Goal: Communication & Community: Answer question/provide support

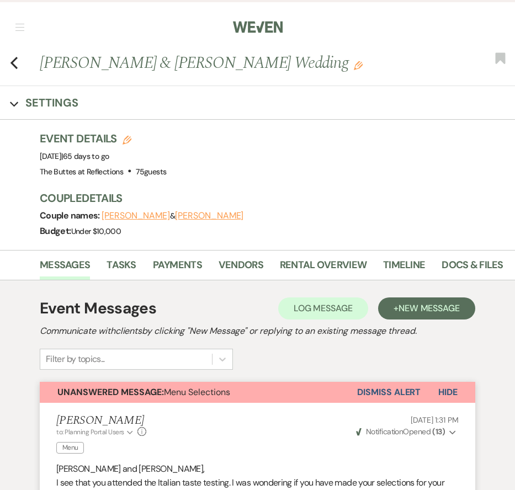
click at [19, 23] on nav "Dashboard Manage Venues Expand The Buttes at Reflections Bookings To Do Analyti…" at bounding box center [257, 25] width 515 height 51
click at [25, 17] on nav "Dashboard Manage Venues Expand The Buttes at Reflections Bookings To Do Analyti…" at bounding box center [257, 25] width 515 height 51
click at [24, 24] on button "button" at bounding box center [19, 27] width 9 height 7
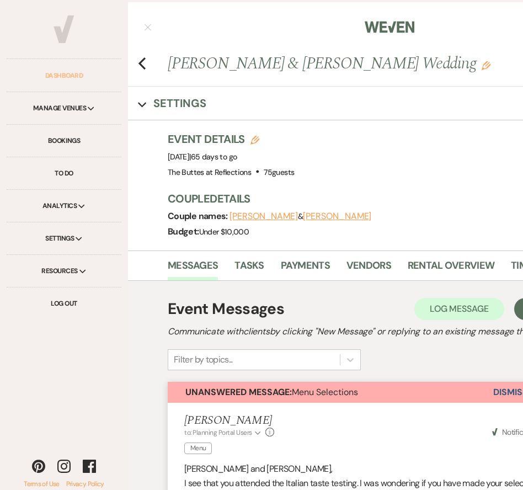
click at [57, 72] on link "Dashboard" at bounding box center [64, 76] width 115 height 33
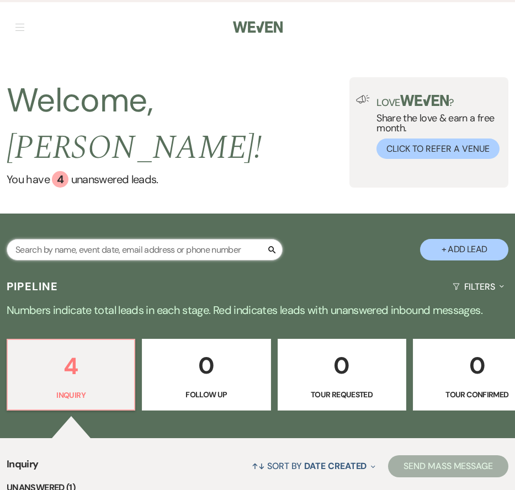
click at [160, 239] on input "text" at bounding box center [145, 250] width 276 height 22
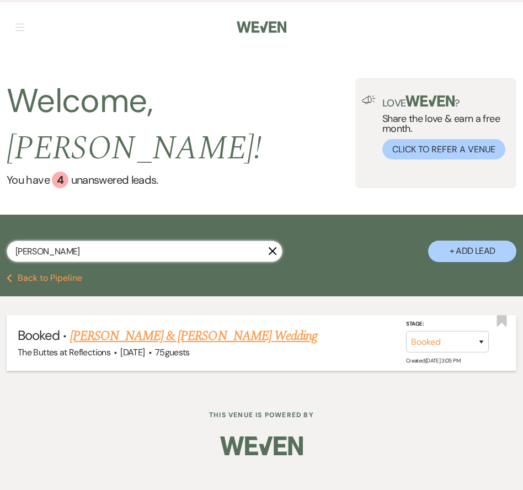
type input "[PERSON_NAME]"
click at [188, 326] on link "[PERSON_NAME] & [PERSON_NAME] Wedding" at bounding box center [193, 336] width 247 height 20
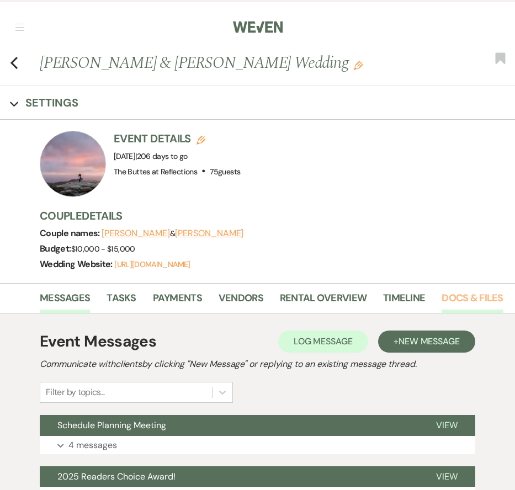
click at [473, 300] on link "Docs & Files" at bounding box center [472, 301] width 61 height 23
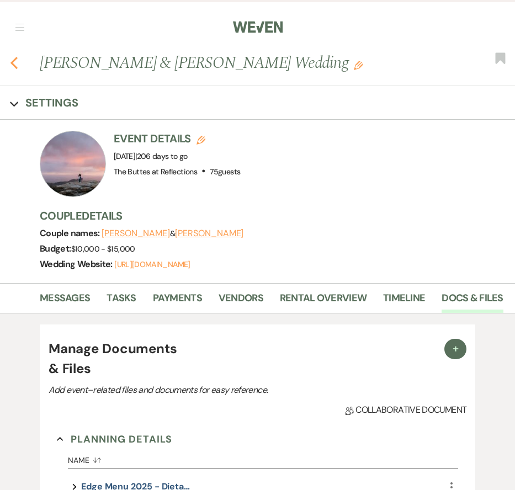
click at [12, 65] on icon "Previous" at bounding box center [14, 62] width 8 height 13
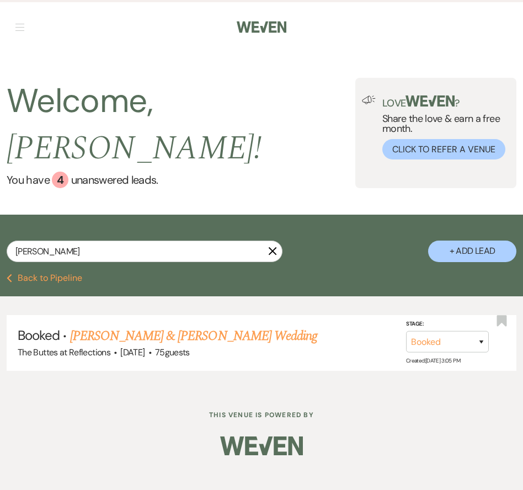
click at [50, 274] on button "Previous Back to Pipeline" at bounding box center [45, 278] width 76 height 9
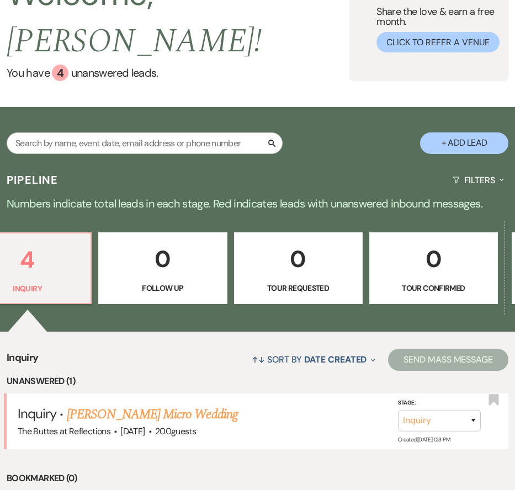
scroll to position [0, 583]
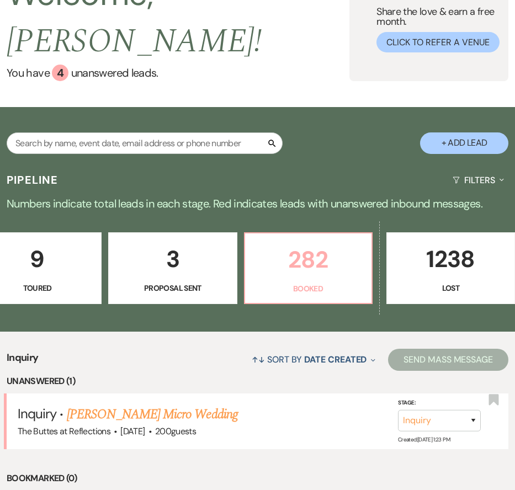
click at [319, 246] on p "282" at bounding box center [308, 259] width 113 height 37
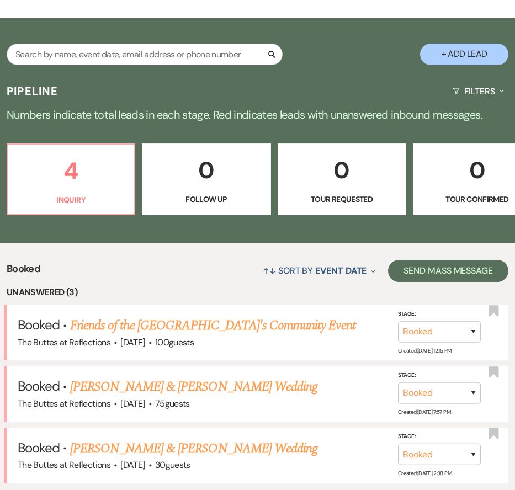
scroll to position [426, 0]
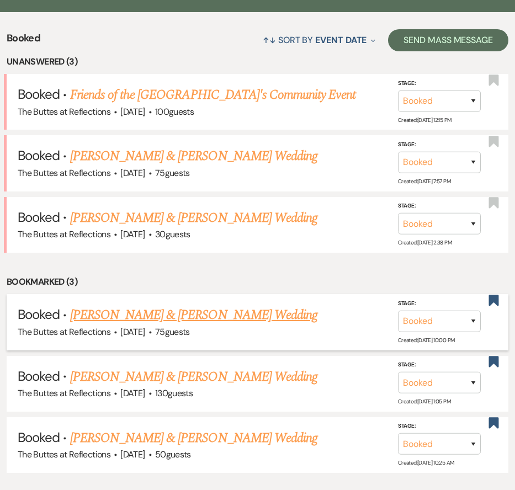
click at [245, 305] on link "[PERSON_NAME] & [PERSON_NAME] Wedding" at bounding box center [193, 315] width 247 height 20
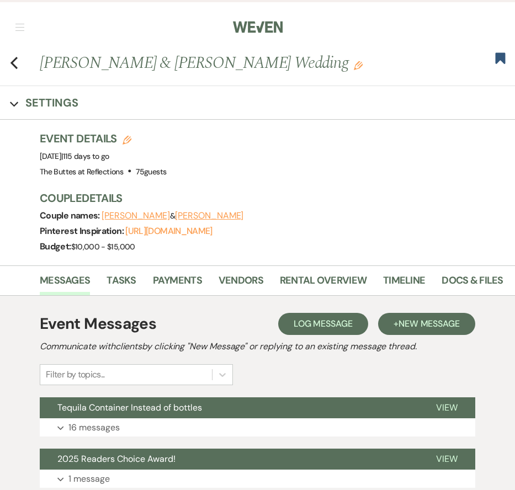
click at [310, 327] on span "Log Message" at bounding box center [323, 324] width 59 height 12
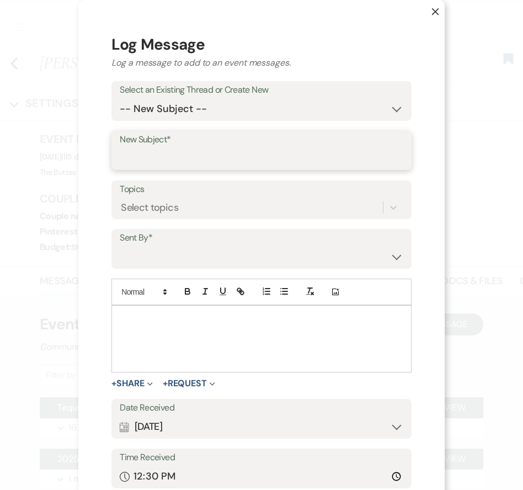
click at [168, 157] on input "New Subject*" at bounding box center [262, 158] width 284 height 22
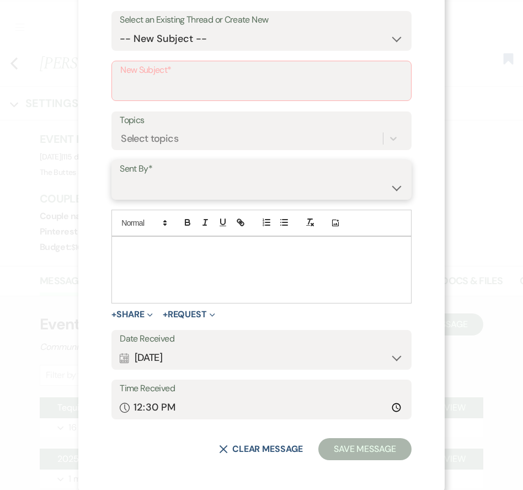
scroll to position [70, 0]
click at [129, 256] on div at bounding box center [261, 270] width 299 height 66
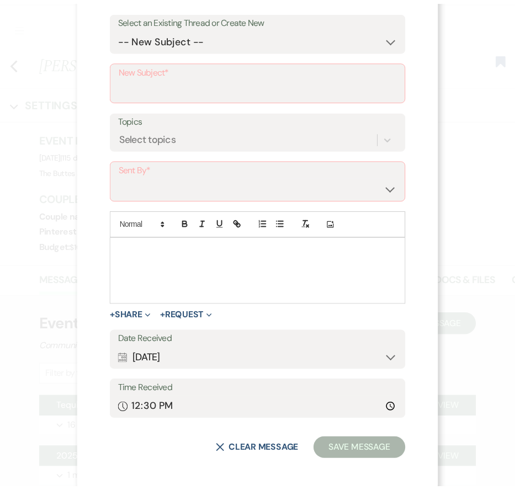
scroll to position [0, 0]
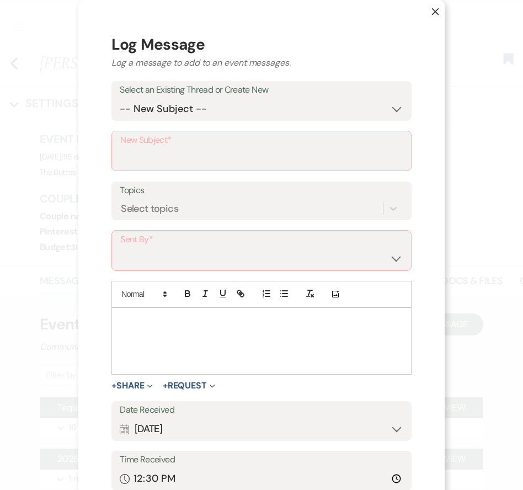
click at [432, 14] on icon "X" at bounding box center [436, 12] width 8 height 8
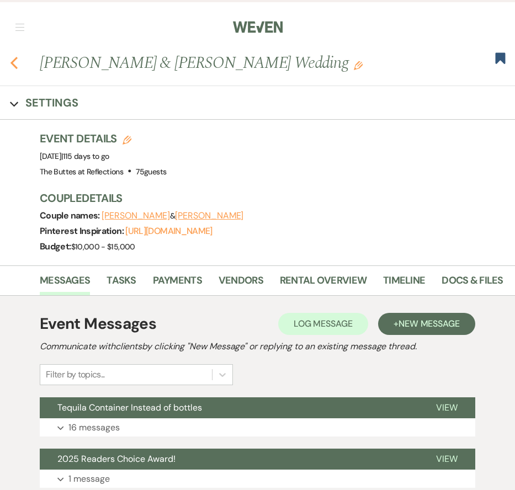
click at [16, 60] on use "button" at bounding box center [13, 63] width 7 height 12
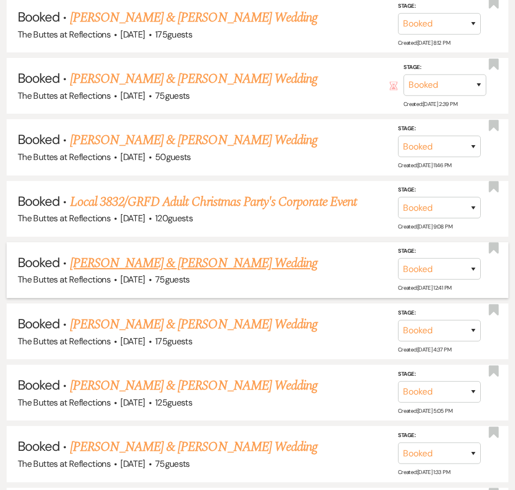
scroll to position [2773, 0]
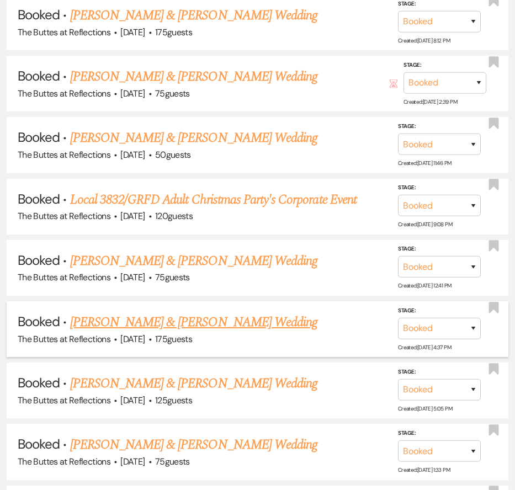
click at [174, 313] on link "[PERSON_NAME] & [PERSON_NAME] Wedding" at bounding box center [193, 323] width 247 height 20
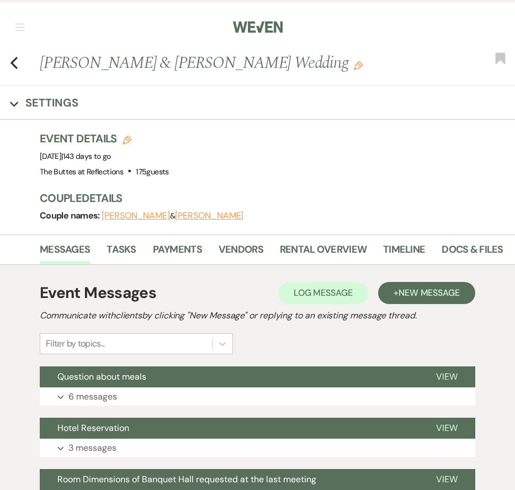
scroll to position [60, 0]
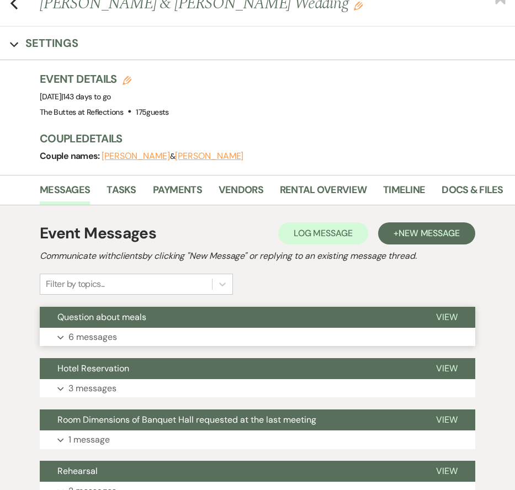
click at [113, 332] on p "6 messages" at bounding box center [92, 337] width 49 height 14
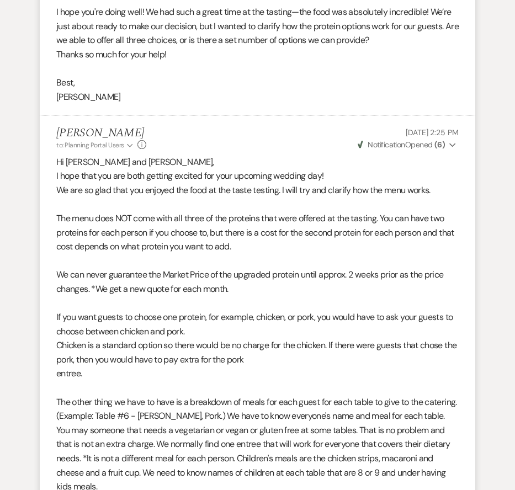
scroll to position [0, 0]
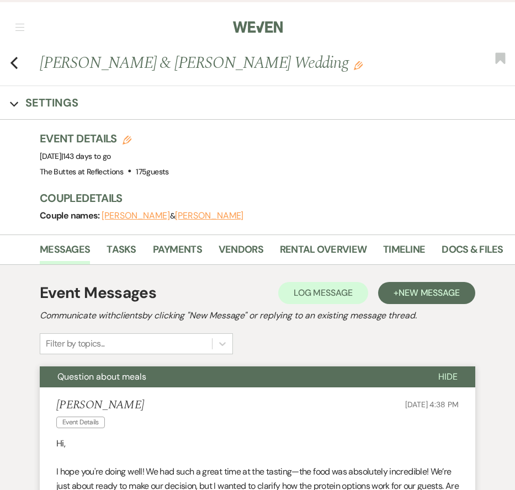
click at [96, 375] on span "Question about meals" at bounding box center [101, 377] width 89 height 12
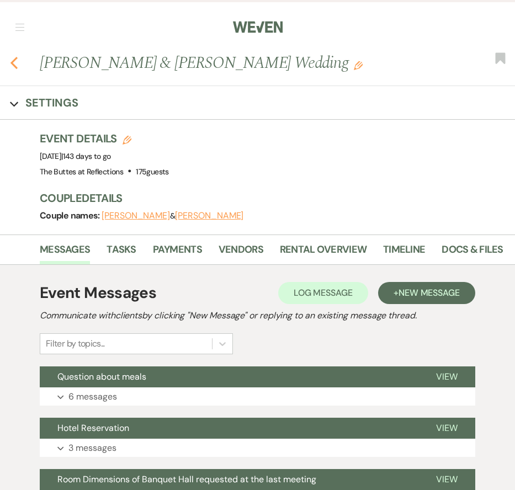
click at [9, 59] on div "Previous [PERSON_NAME] & [PERSON_NAME] Wedding Edit Bookmark" at bounding box center [254, 68] width 521 height 35
click at [14, 63] on icon "Previous" at bounding box center [14, 62] width 8 height 13
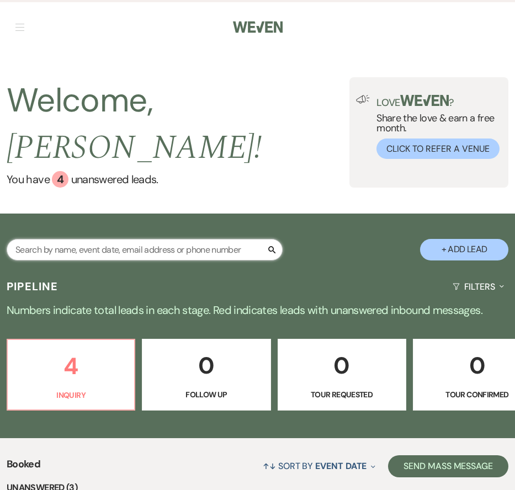
click at [112, 239] on input "text" at bounding box center [145, 250] width 276 height 22
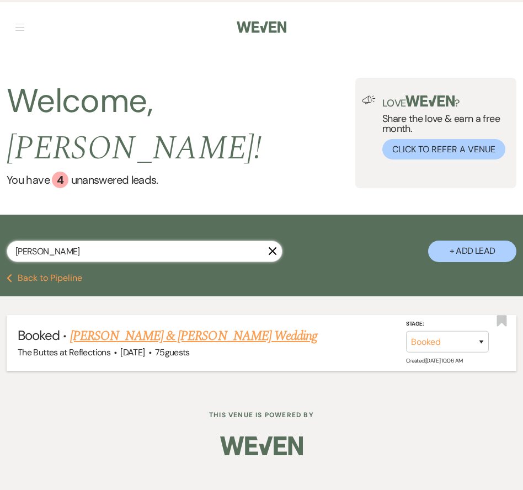
type input "[PERSON_NAME]"
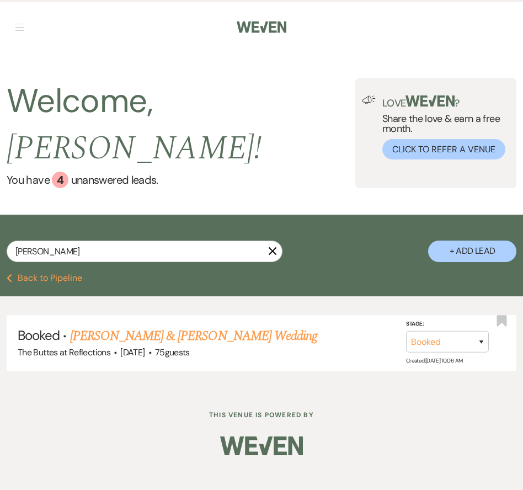
click at [92, 326] on link "[PERSON_NAME] & [PERSON_NAME] Wedding" at bounding box center [193, 336] width 247 height 20
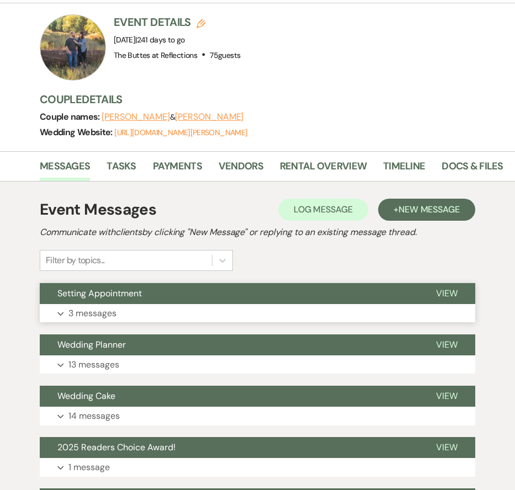
scroll to position [157, 0]
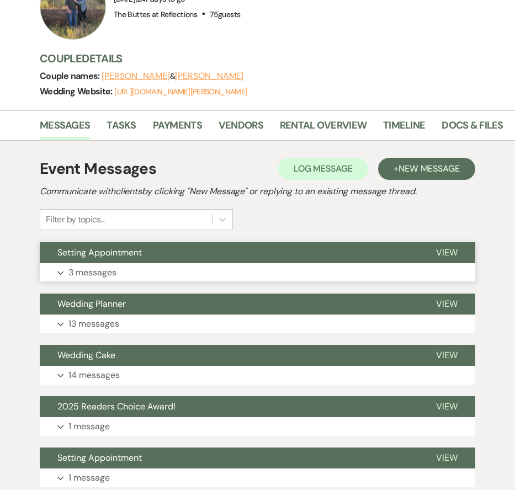
click at [100, 268] on p "3 messages" at bounding box center [92, 273] width 48 height 14
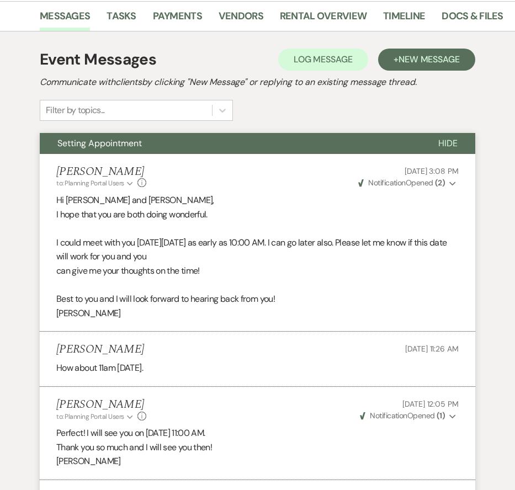
scroll to position [196, 0]
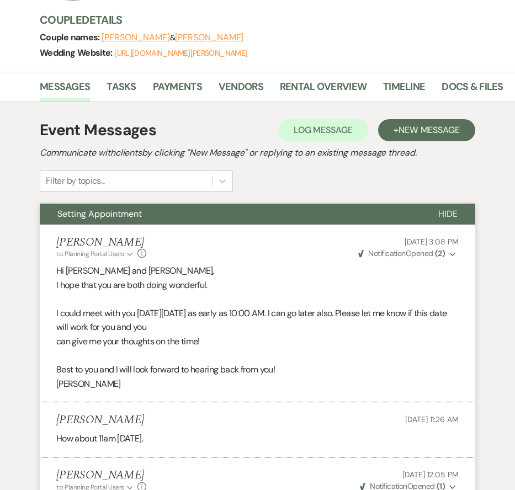
click at [105, 213] on span "Setting Appointment" at bounding box center [99, 214] width 84 height 12
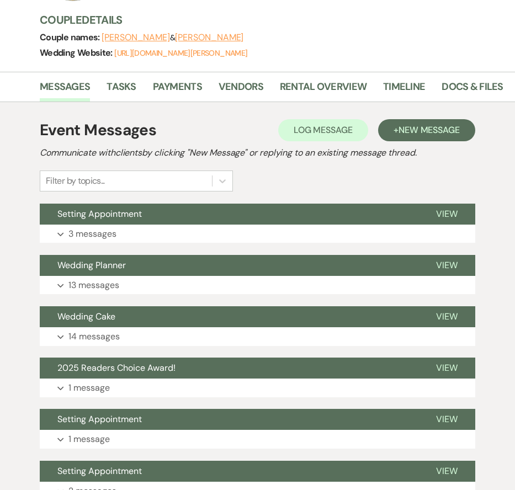
scroll to position [0, 0]
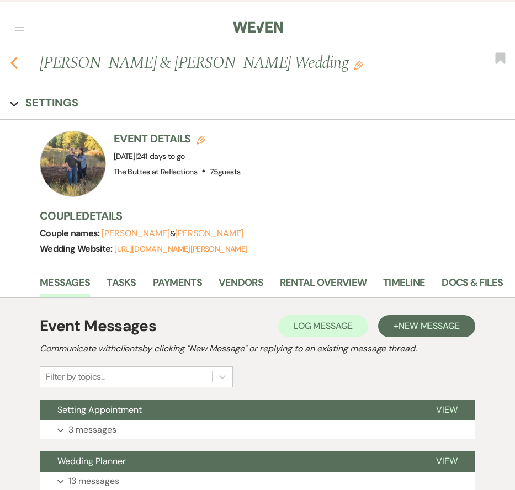
click at [9, 62] on div "Previous [PERSON_NAME] & [PERSON_NAME] Wedding Edit Bookmark" at bounding box center [254, 68] width 521 height 35
click at [12, 64] on use "button" at bounding box center [13, 63] width 7 height 12
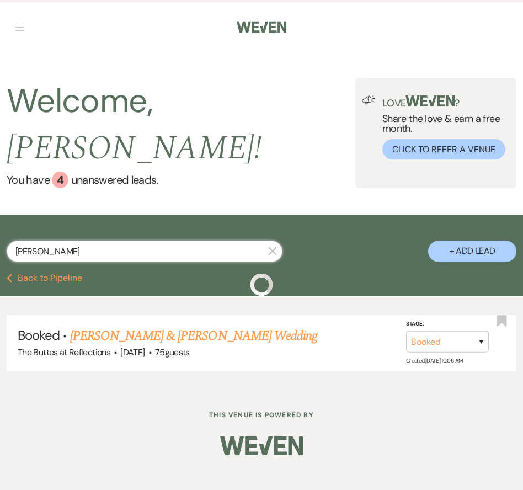
click at [135, 241] on input "[PERSON_NAME]" at bounding box center [145, 252] width 276 height 22
type input "[PERSON_NAME]"
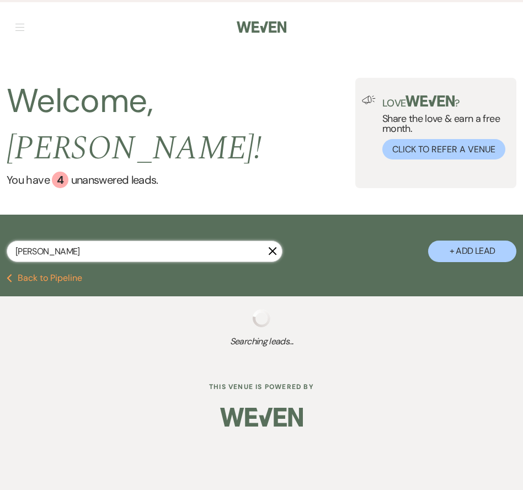
select select "8"
select select "10"
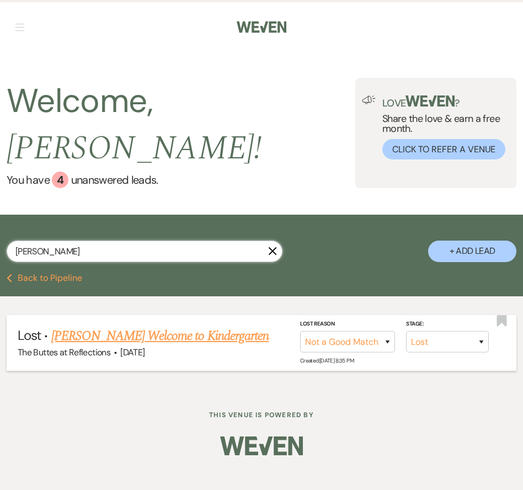
type input "[PERSON_NAME]"
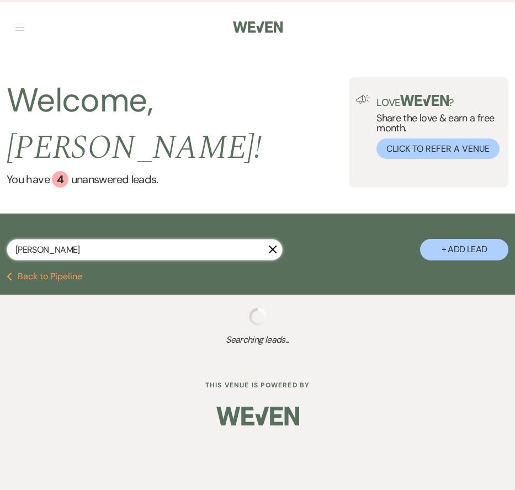
select select "8"
select select "10"
select select "8"
select select "5"
select select "8"
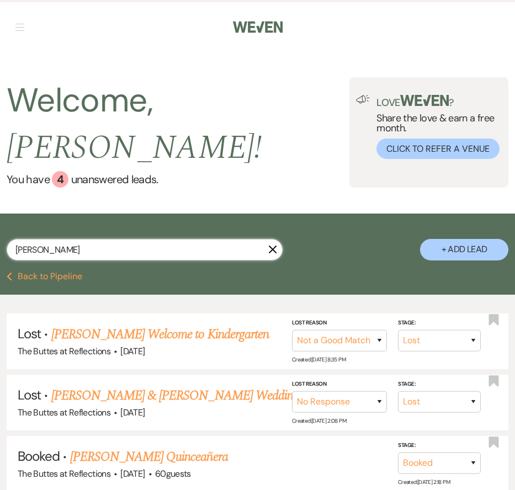
type input "fernan"
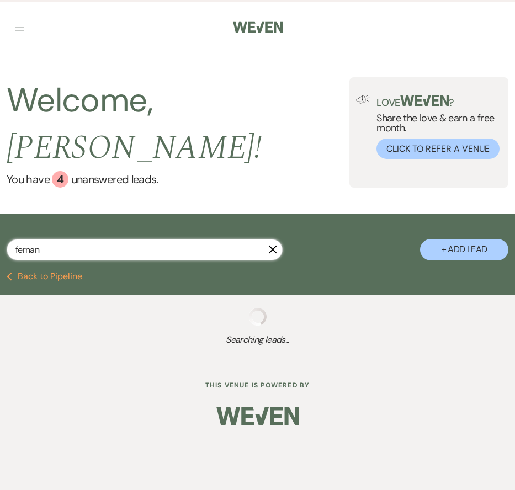
select select "8"
select select "10"
select select "8"
select select "5"
select select "8"
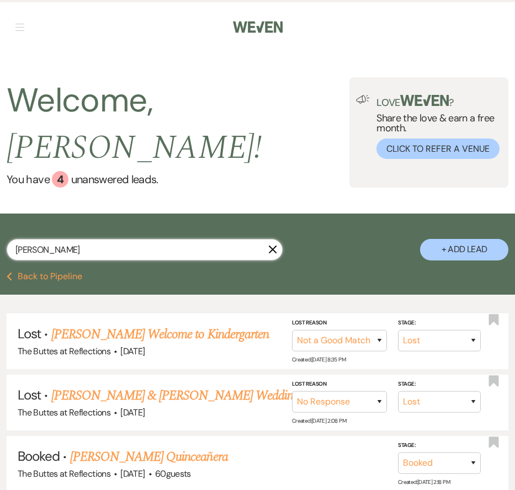
type input "[PERSON_NAME]"
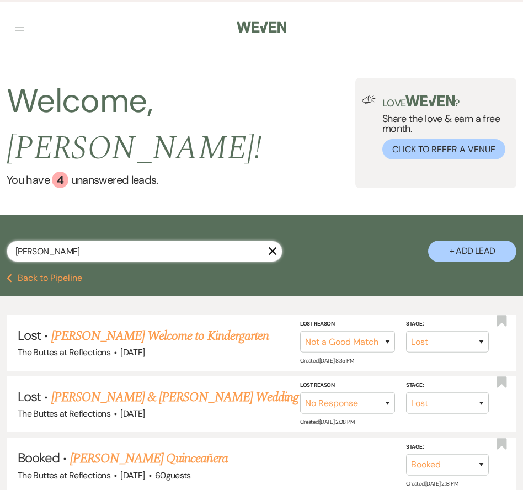
select select "8"
select select "5"
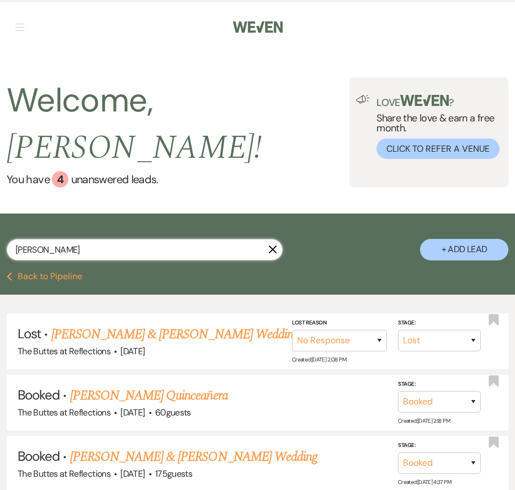
type input "[PERSON_NAME]"
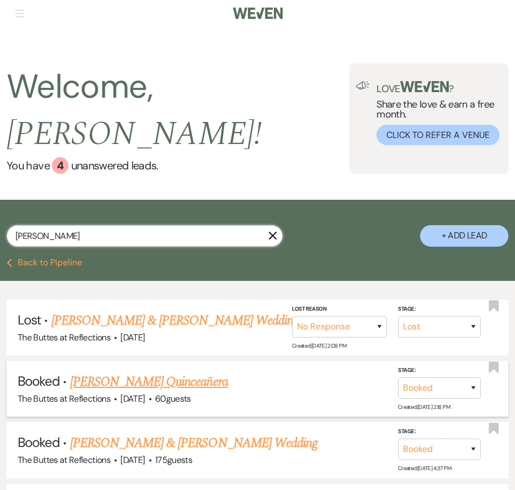
scroll to position [44, 0]
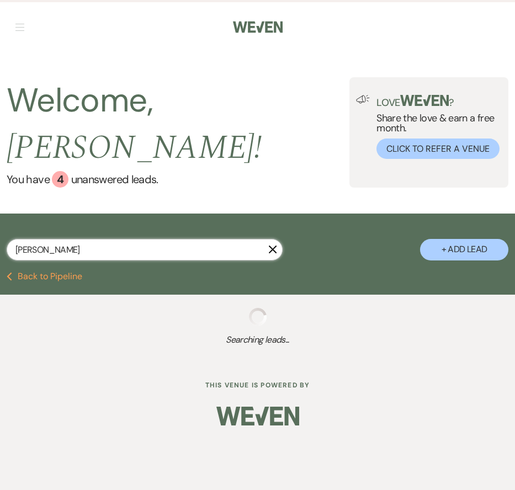
select select "8"
select select "5"
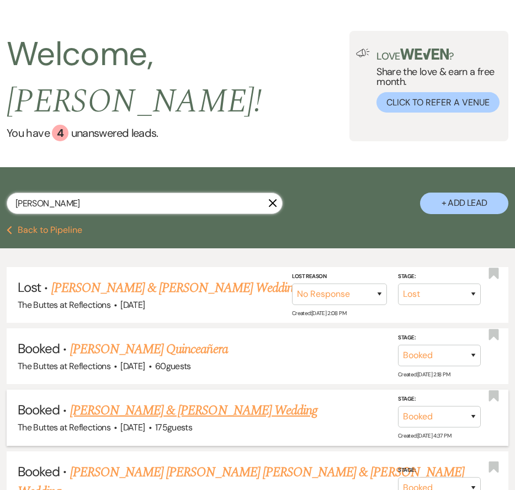
scroll to position [130, 0]
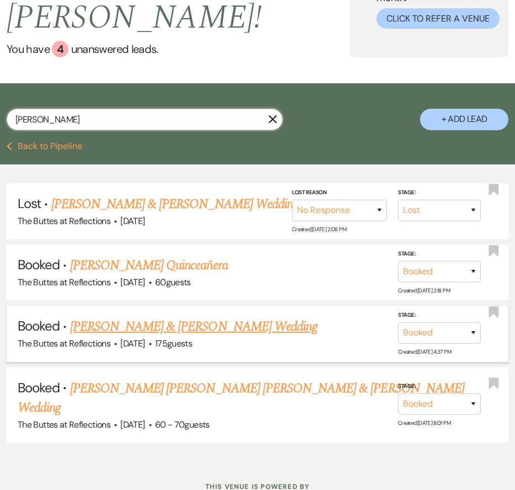
type input "[PERSON_NAME]"
click at [248, 317] on link "[PERSON_NAME] & [PERSON_NAME] Wedding" at bounding box center [193, 327] width 247 height 20
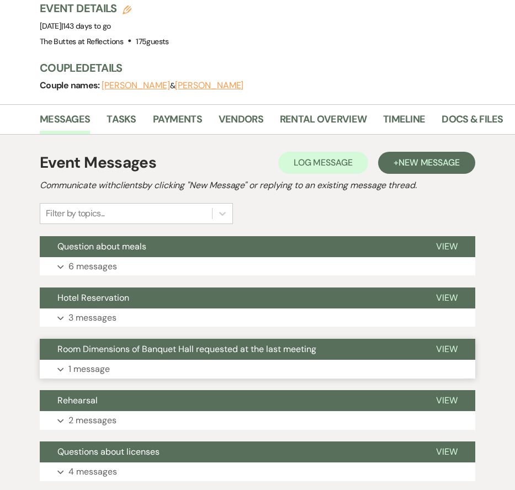
scroll to position [189, 0]
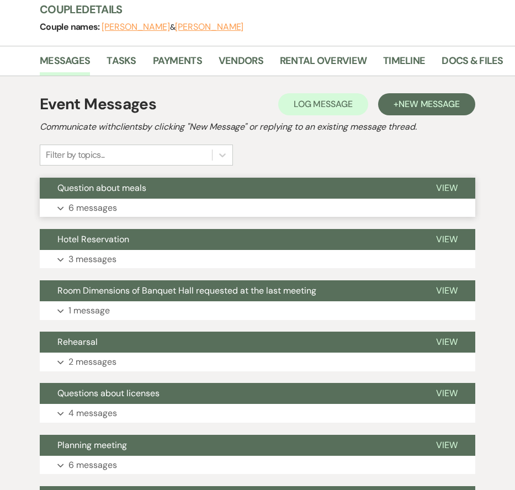
click at [170, 208] on button "Expand 6 messages" at bounding box center [258, 208] width 436 height 19
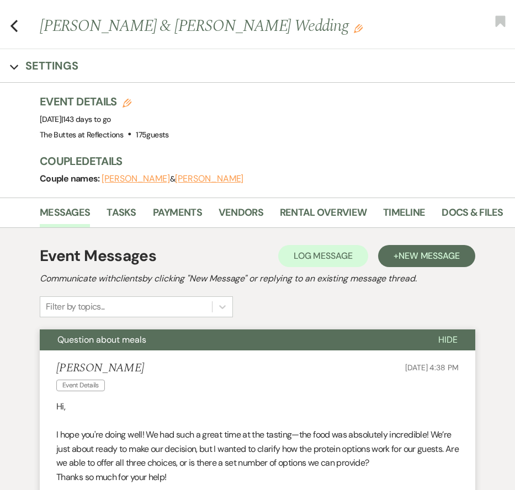
scroll to position [0, 0]
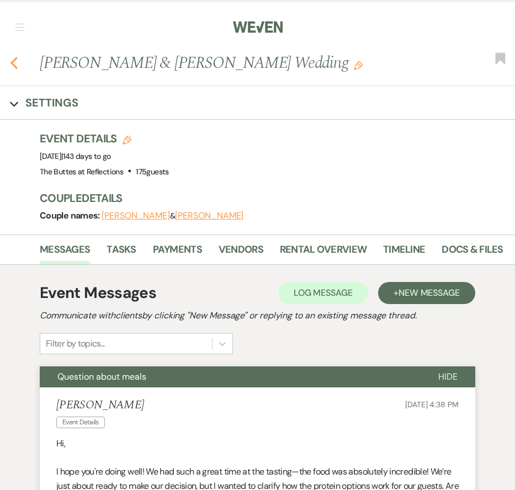
click at [17, 62] on icon "Previous" at bounding box center [14, 62] width 8 height 13
select select "8"
select select "5"
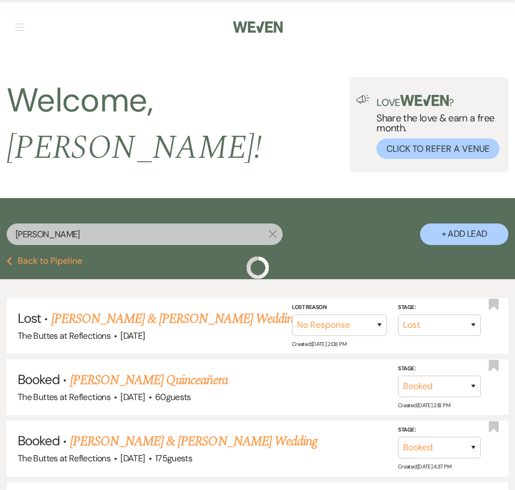
scroll to position [130, 0]
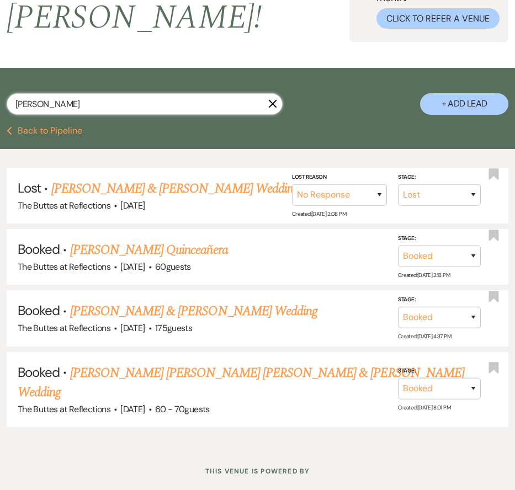
click at [61, 98] on input "[PERSON_NAME]" at bounding box center [145, 104] width 276 height 22
type input "kraf"
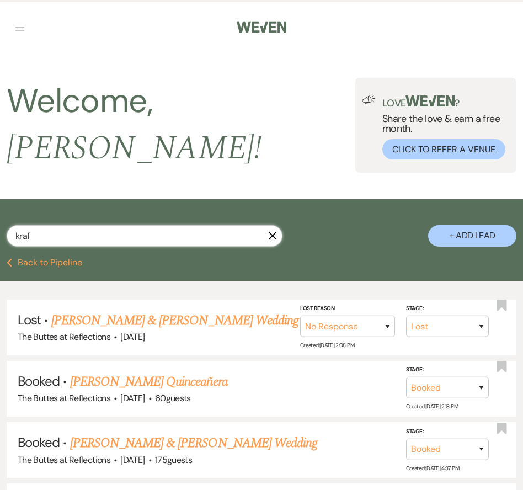
select select "8"
select select "4"
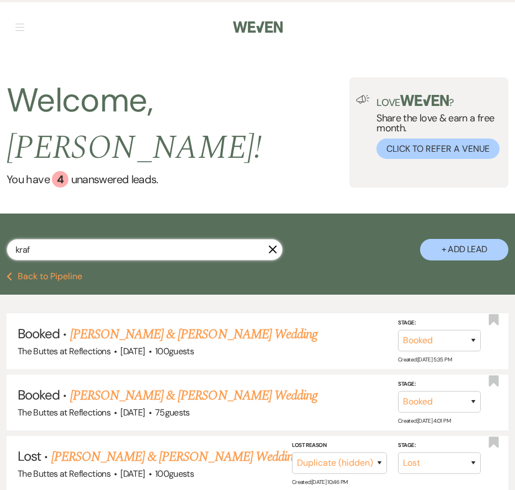
type input "kraft"
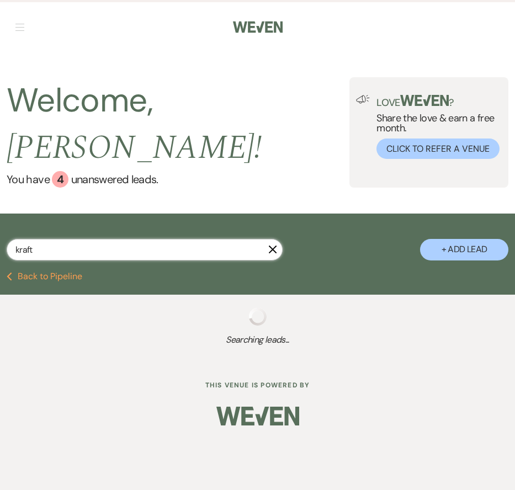
select select "8"
select select "4"
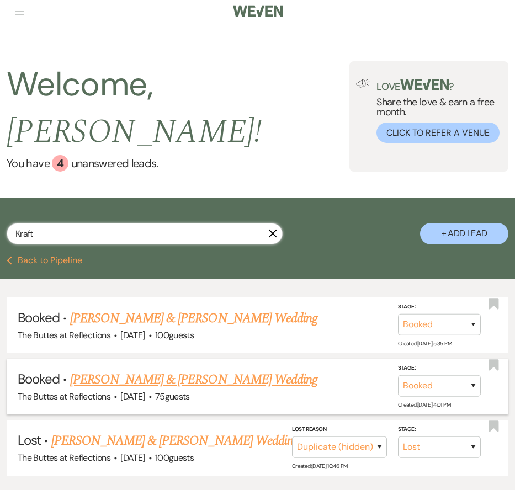
scroll to position [18, 0]
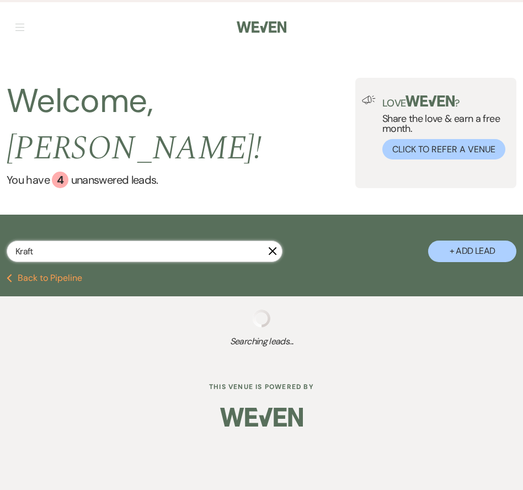
type input "Kraft"
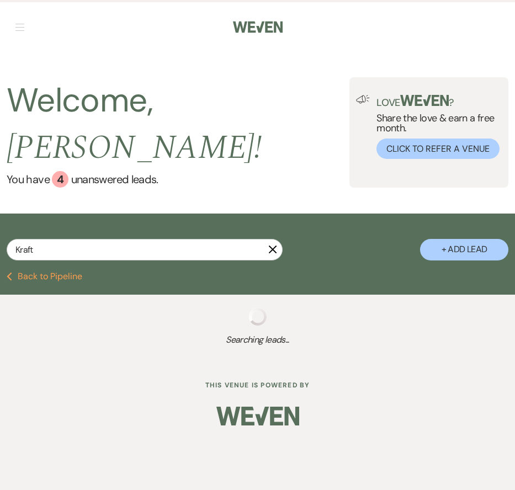
select select "8"
select select "4"
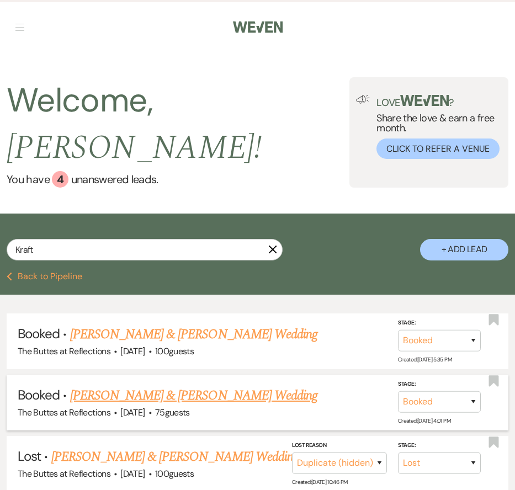
click at [177, 386] on link "[PERSON_NAME] & [PERSON_NAME] Wedding" at bounding box center [193, 396] width 247 height 20
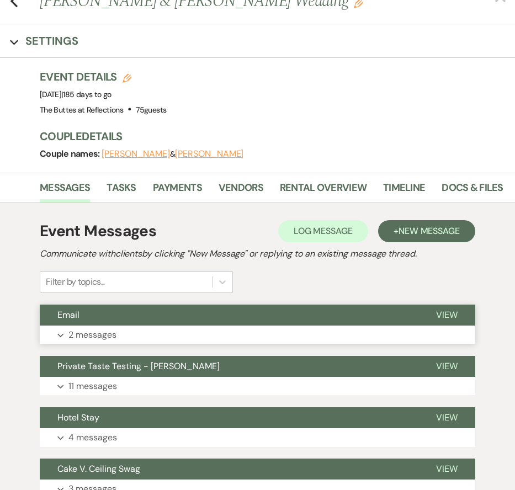
click at [184, 317] on button "Email" at bounding box center [229, 315] width 379 height 21
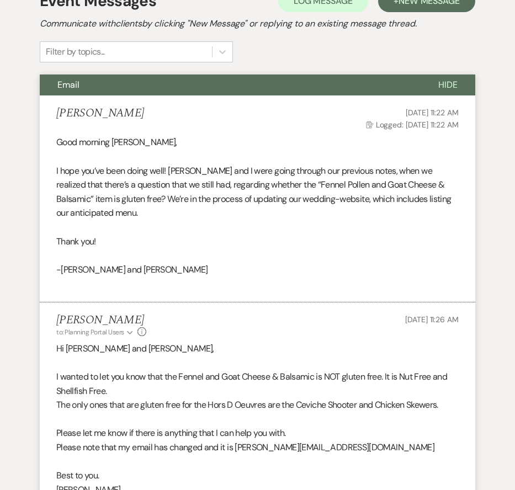
scroll to position [348, 0]
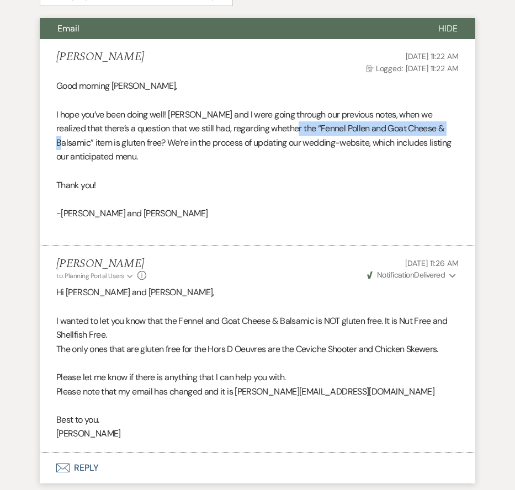
drag, startPoint x: 275, startPoint y: 126, endPoint x: 432, endPoint y: 129, distance: 157.4
click at [432, 129] on p "I hope you’ve been doing well! [PERSON_NAME] and I were going through our previ…" at bounding box center [257, 136] width 403 height 56
click at [419, 152] on p "I hope you’ve been doing well! [PERSON_NAME] and I were going through our previ…" at bounding box center [257, 136] width 403 height 56
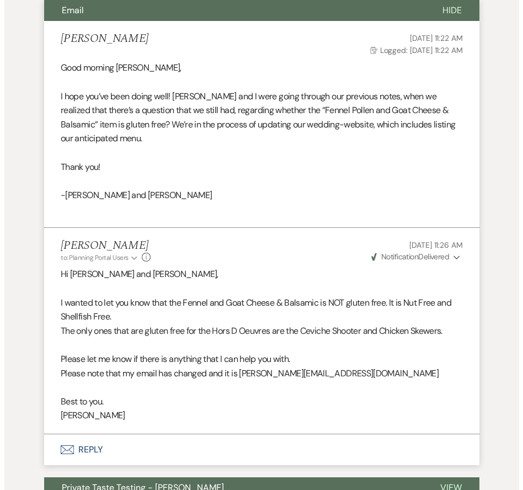
scroll to position [0, 0]
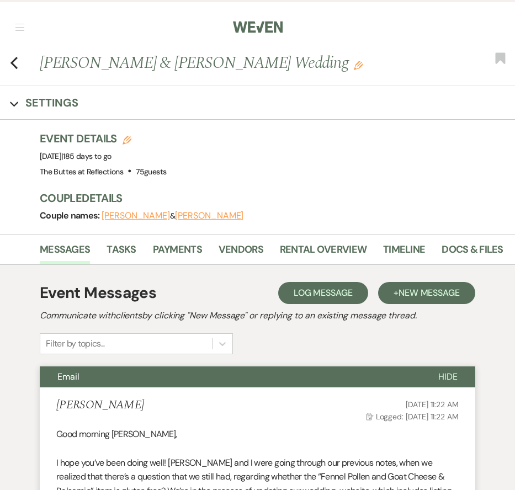
click at [301, 282] on button "Log Log Message" at bounding box center [323, 293] width 90 height 22
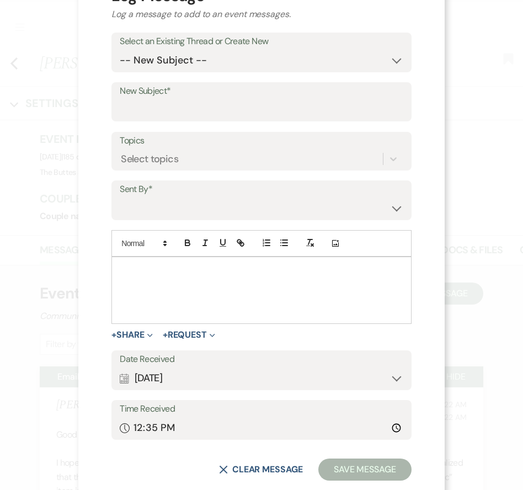
scroll to position [51, 0]
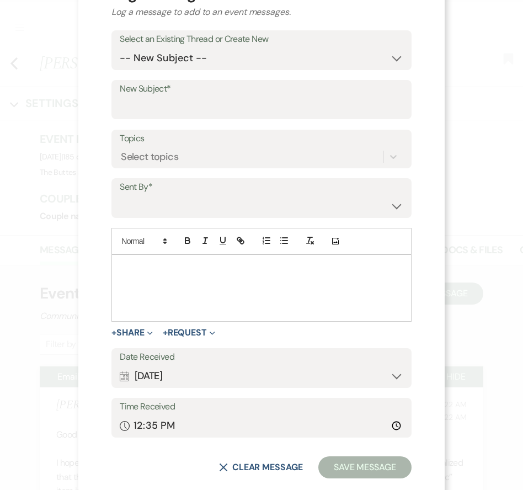
click at [198, 142] on label "Topics" at bounding box center [262, 139] width 284 height 16
click at [122, 150] on input "Topics" at bounding box center [121, 157] width 1 height 15
click at [197, 149] on div "Select topics" at bounding box center [251, 156] width 263 height 19
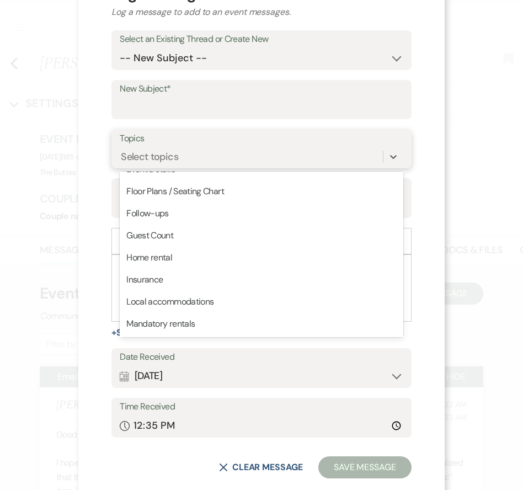
scroll to position [0, 0]
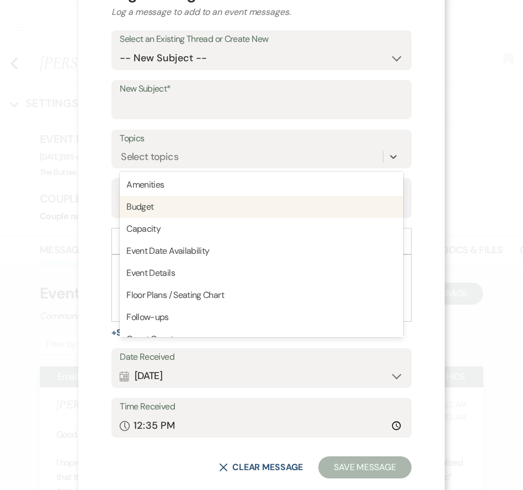
click at [86, 173] on div "X Log Message Log a message to add to an event messages. Select an Existing Thr…" at bounding box center [261, 230] width 367 height 563
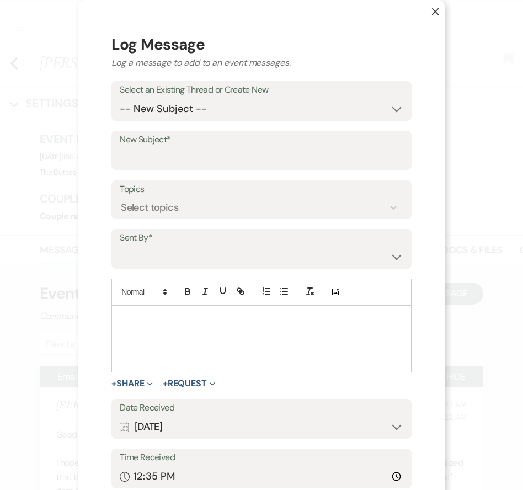
click at [432, 9] on icon "X" at bounding box center [436, 12] width 8 height 8
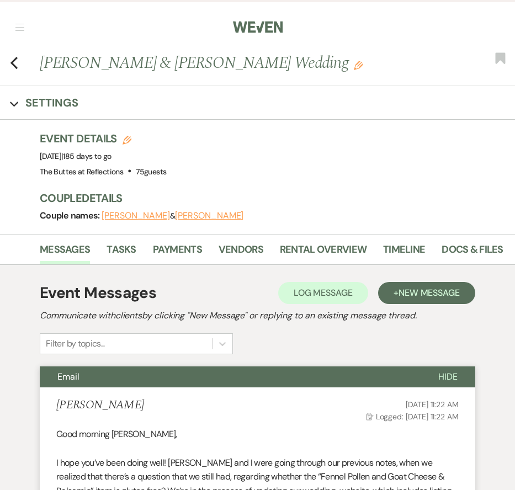
click at [9, 66] on div "Previous [PERSON_NAME] & [PERSON_NAME] Wedding Edit Bookmark" at bounding box center [254, 68] width 521 height 35
click at [10, 64] on icon "Previous" at bounding box center [14, 62] width 8 height 13
select select "8"
select select "4"
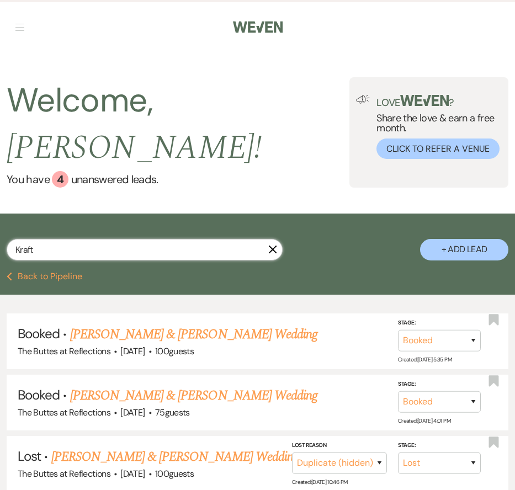
click at [217, 239] on input "Kraft" at bounding box center [145, 250] width 276 height 22
click at [214, 239] on input "Kraft" at bounding box center [145, 250] width 276 height 22
click at [213, 239] on input "Kraft" at bounding box center [145, 250] width 276 height 22
type input "[PERSON_NAME]"
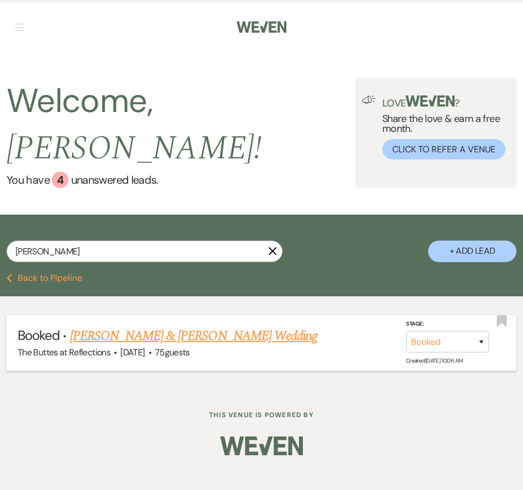
drag, startPoint x: 195, startPoint y: 214, endPoint x: 203, endPoint y: 309, distance: 94.7
click at [203, 326] on link "[PERSON_NAME] & [PERSON_NAME] Wedding" at bounding box center [193, 336] width 247 height 20
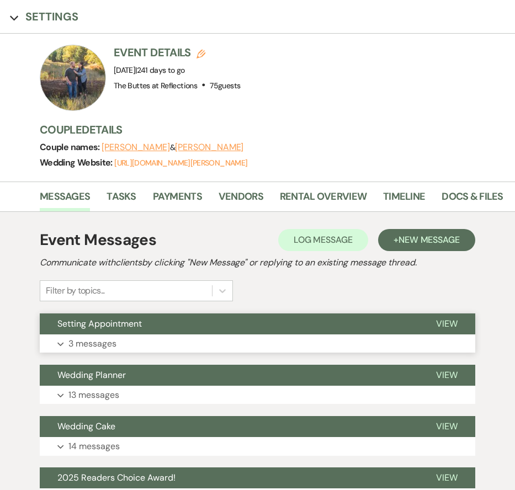
click at [162, 333] on button "Setting Appointment" at bounding box center [229, 324] width 379 height 21
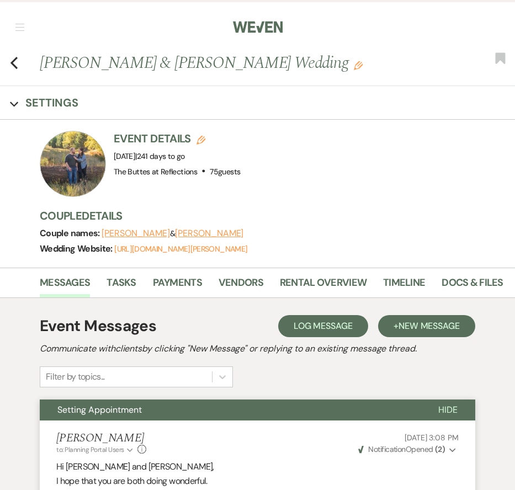
click at [318, 329] on span "Log Message" at bounding box center [323, 326] width 59 height 12
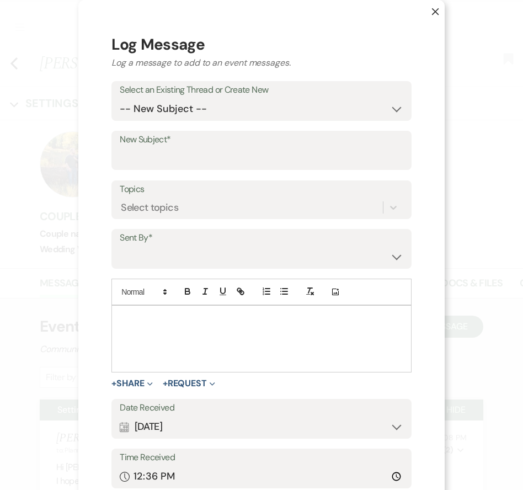
scroll to position [10, 0]
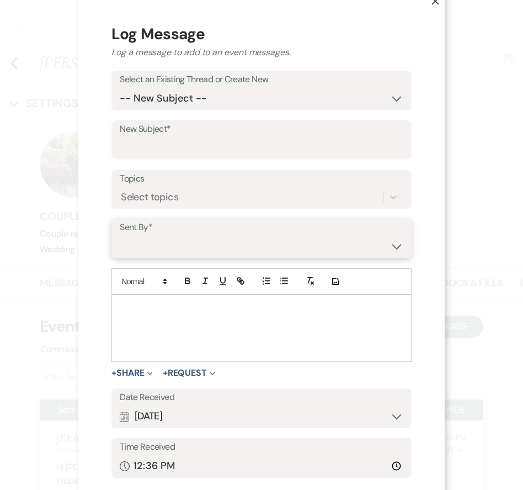
select select "contact-283482"
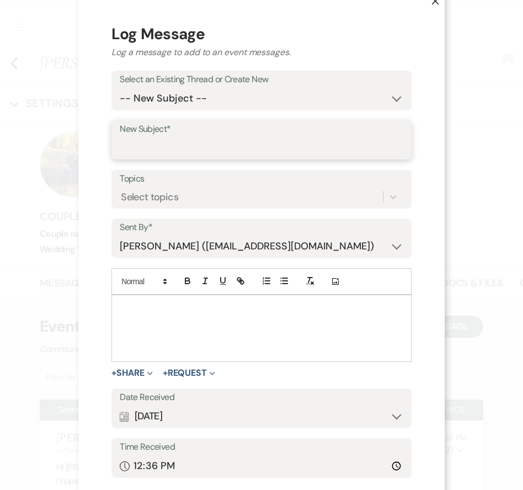
click at [141, 148] on input "New Subject*" at bounding box center [262, 148] width 284 height 22
type input "Photo Booth & Cake"
click at [135, 314] on div at bounding box center [261, 328] width 299 height 66
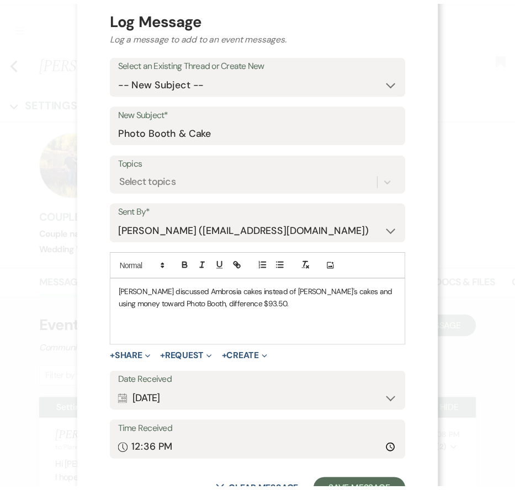
scroll to position [69, 0]
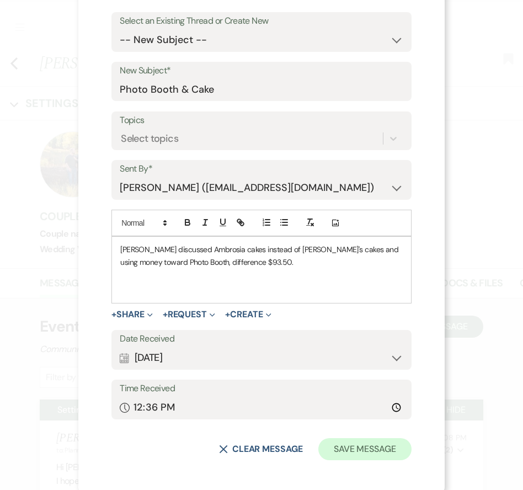
click at [327, 446] on button "Save Message" at bounding box center [365, 449] width 93 height 22
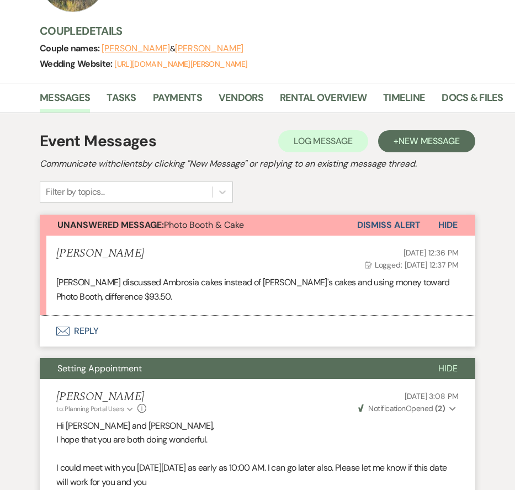
scroll to position [205, 0]
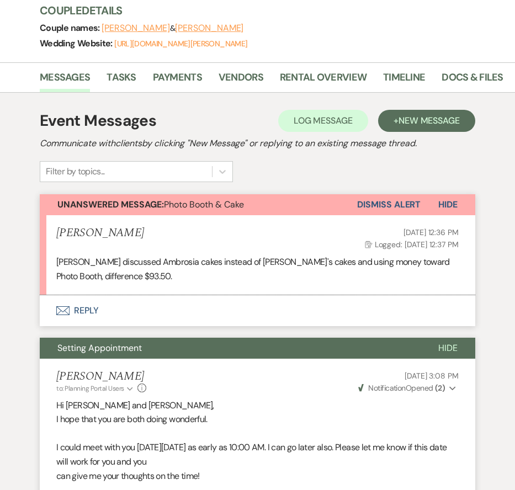
click at [368, 202] on button "Dismiss Alert" at bounding box center [389, 204] width 64 height 21
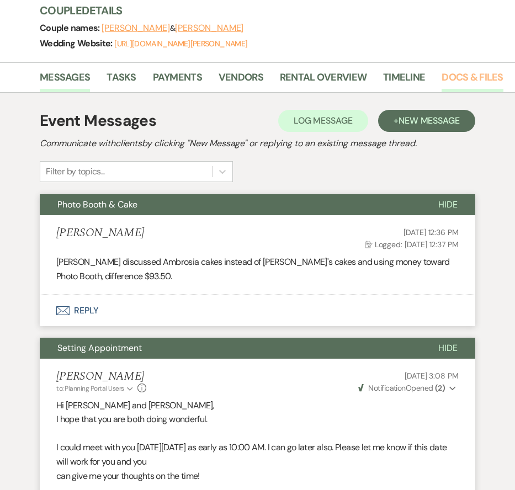
click at [489, 83] on link "Docs & Files" at bounding box center [472, 81] width 61 height 23
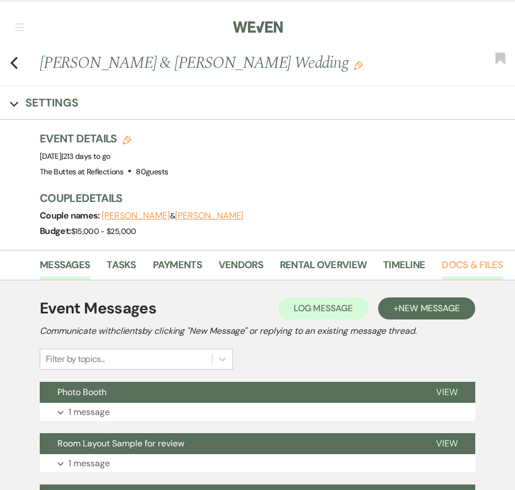
click at [473, 269] on link "Docs & Files" at bounding box center [472, 268] width 61 height 23
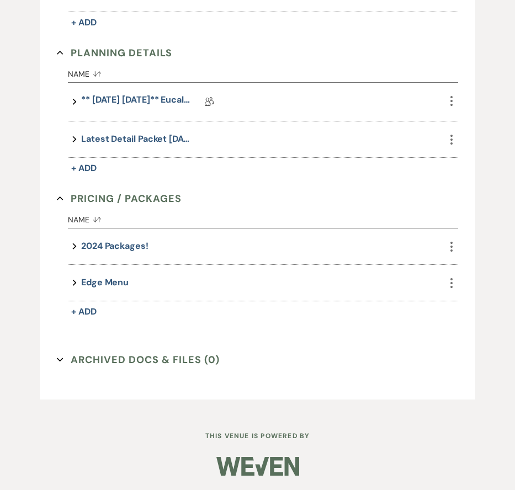
scroll to position [558, 0]
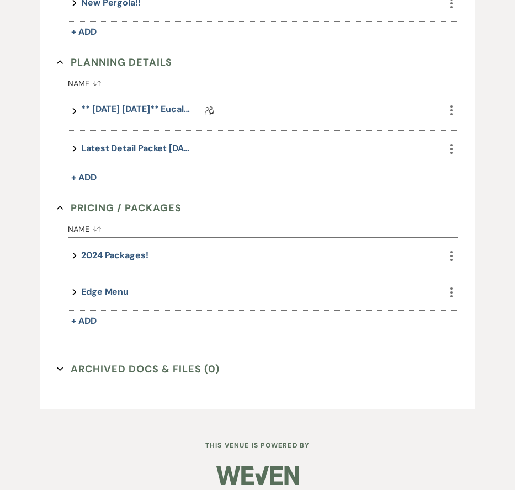
click at [151, 112] on link "** [DATE] [DATE]** Eucalyptus Wedding Details" at bounding box center [136, 111] width 110 height 17
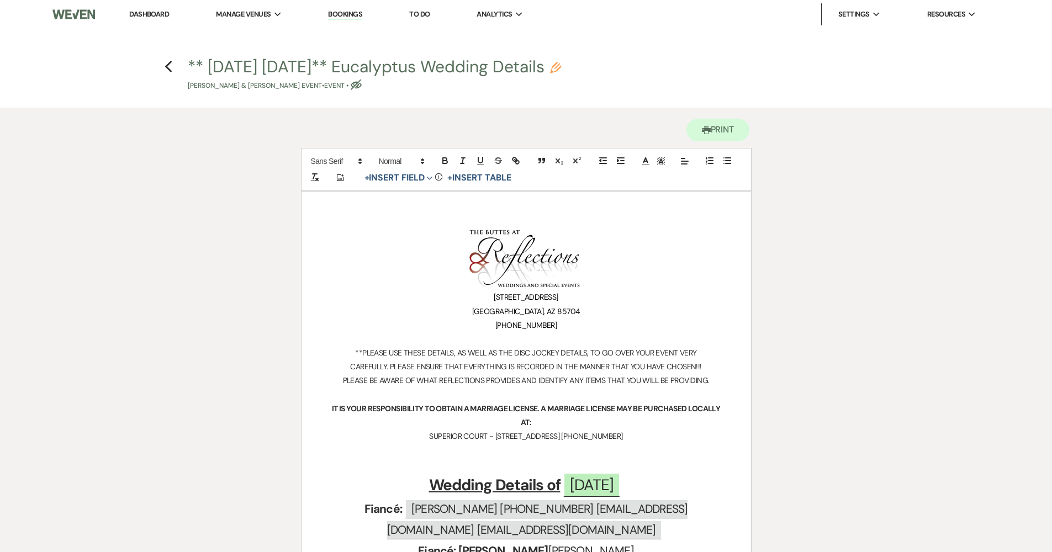
click at [173, 67] on h4 "Previous ** 08.03.2025 03.21.2026** Eucalyptus Wedding Details Pencil Greg Selb…" at bounding box center [526, 73] width 795 height 36
click at [168, 65] on use "button" at bounding box center [168, 67] width 7 height 12
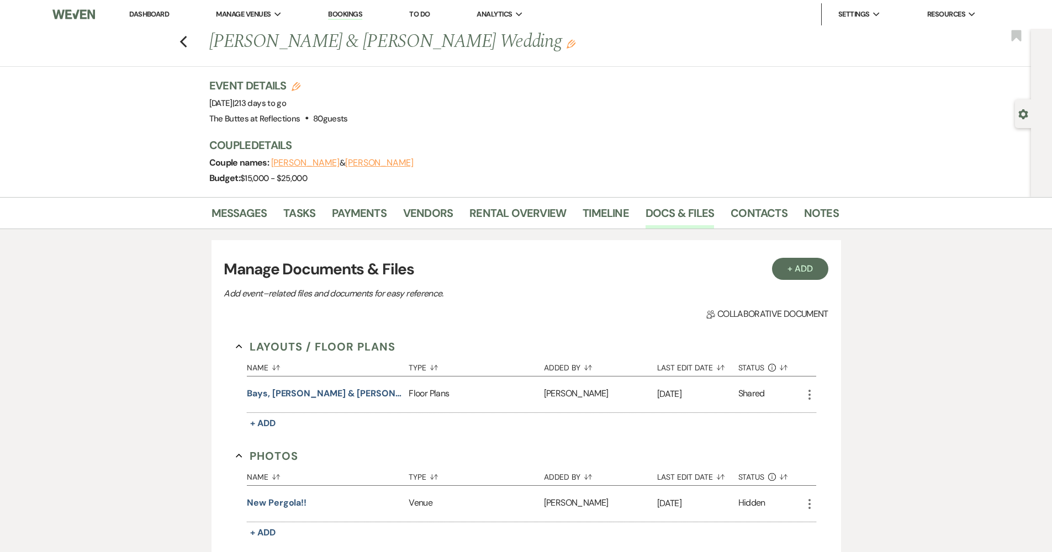
click at [151, 18] on link "Dashboard" at bounding box center [149, 13] width 40 height 9
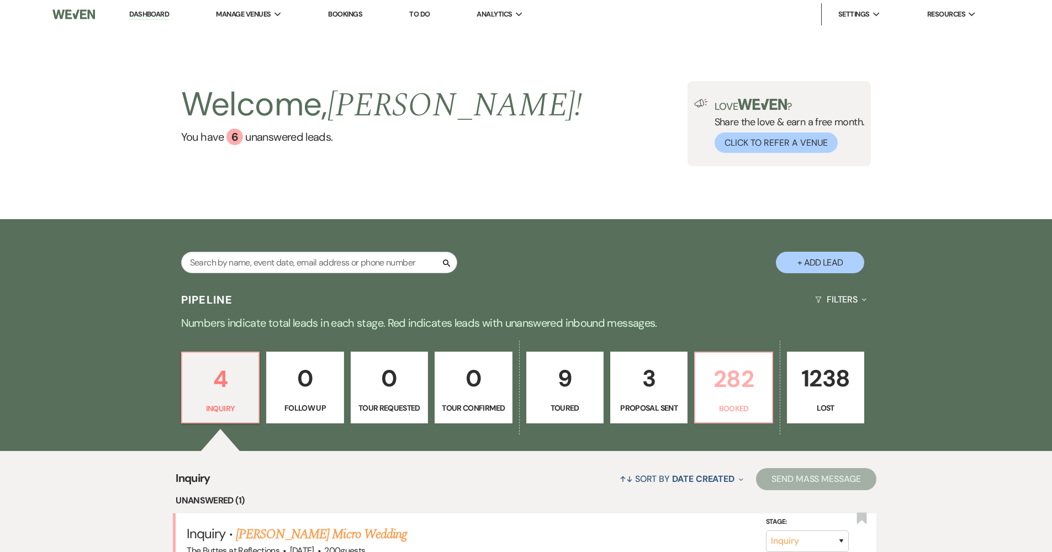
click at [515, 405] on p "Booked" at bounding box center [733, 409] width 63 height 12
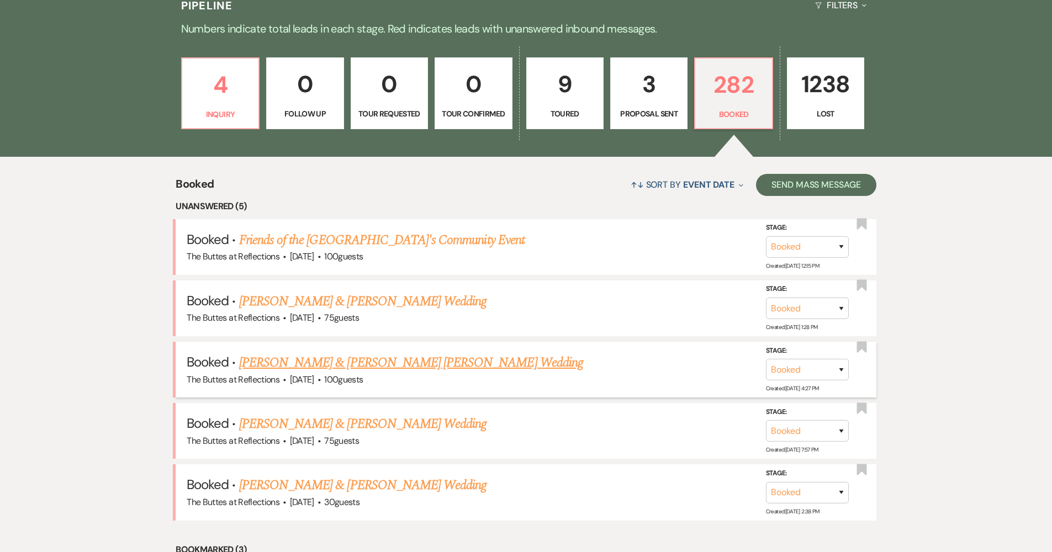
scroll to position [297, 0]
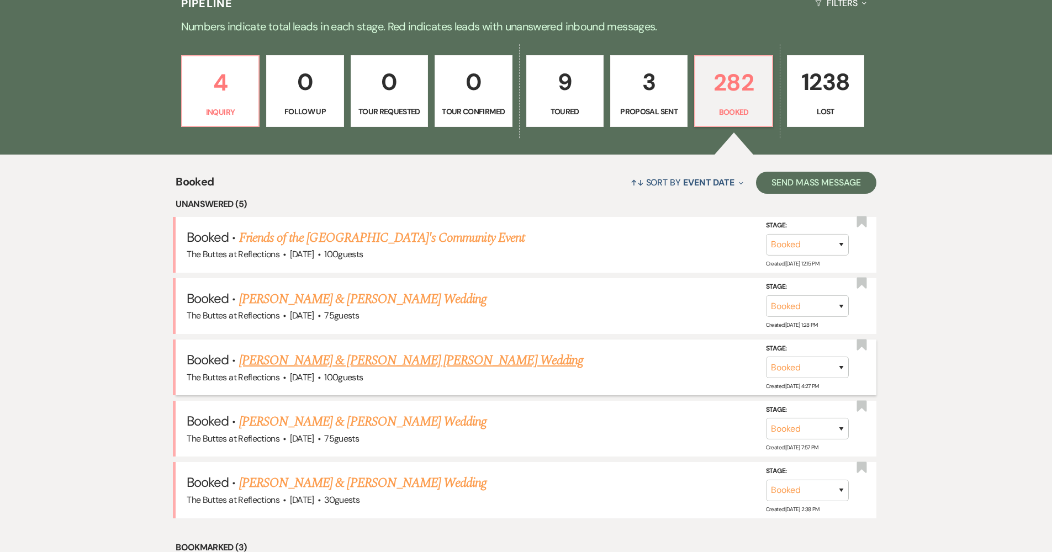
click at [301, 361] on link "[PERSON_NAME] & [PERSON_NAME] [PERSON_NAME] Wedding" at bounding box center [411, 361] width 344 height 20
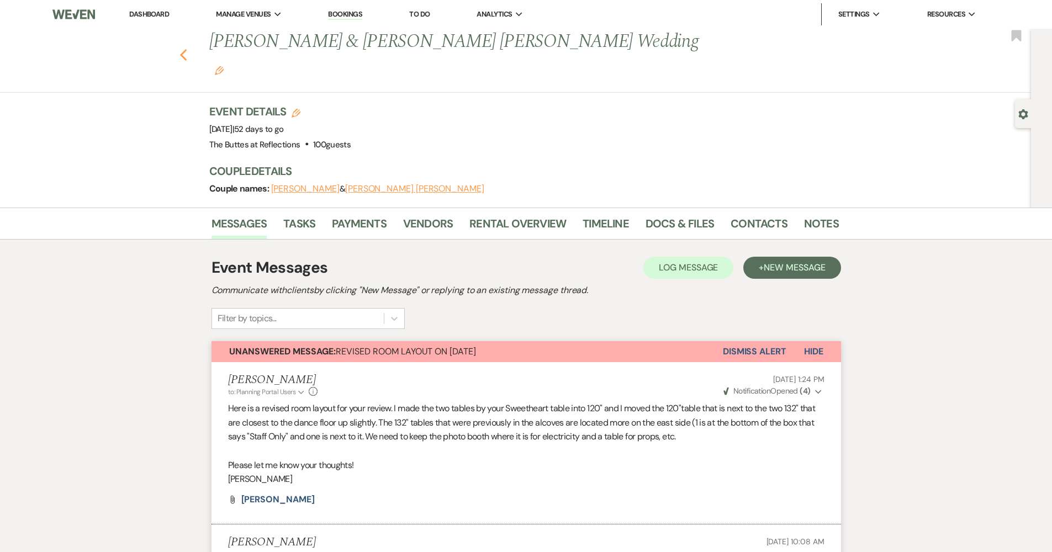
click at [187, 49] on icon "Previous" at bounding box center [183, 55] width 8 height 13
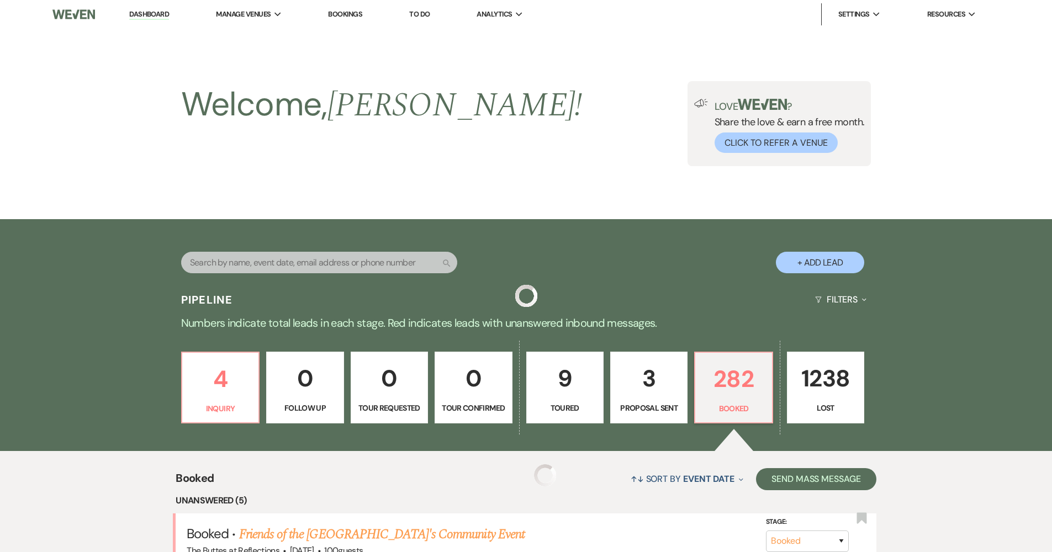
scroll to position [297, 0]
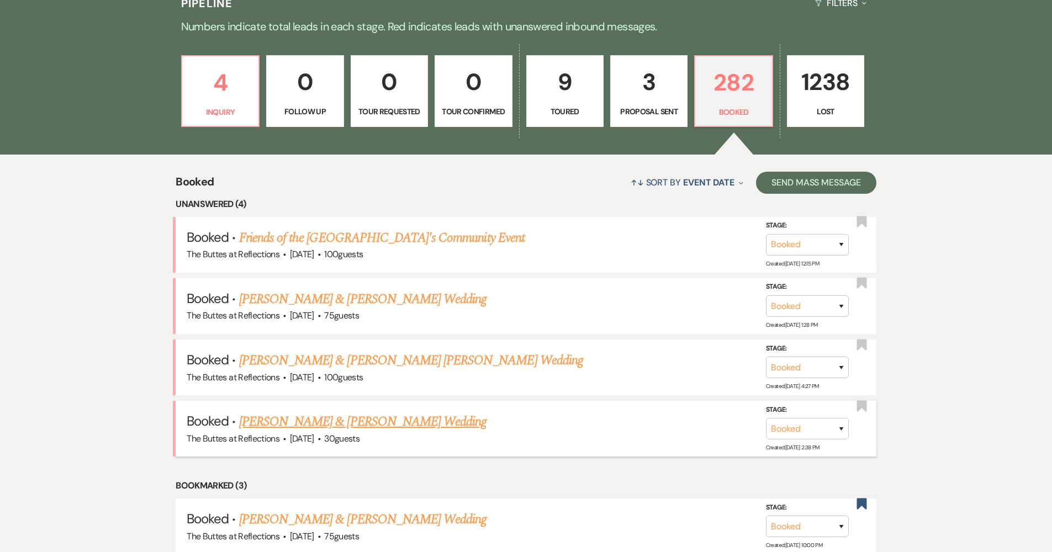
click at [366, 424] on link "[PERSON_NAME] & [PERSON_NAME] Wedding" at bounding box center [362, 422] width 247 height 20
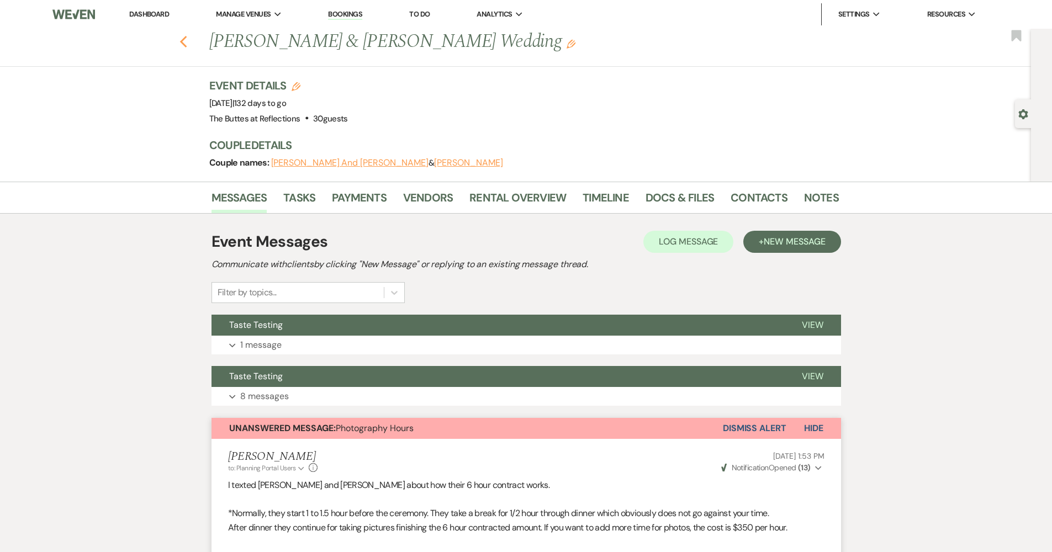
click at [188, 45] on icon "Previous" at bounding box center [183, 41] width 8 height 13
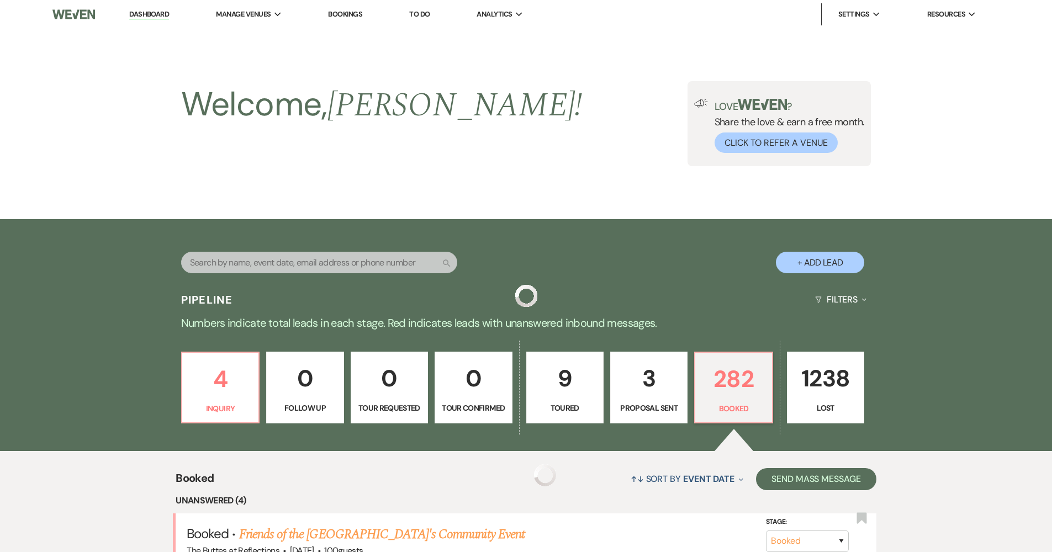
scroll to position [297, 0]
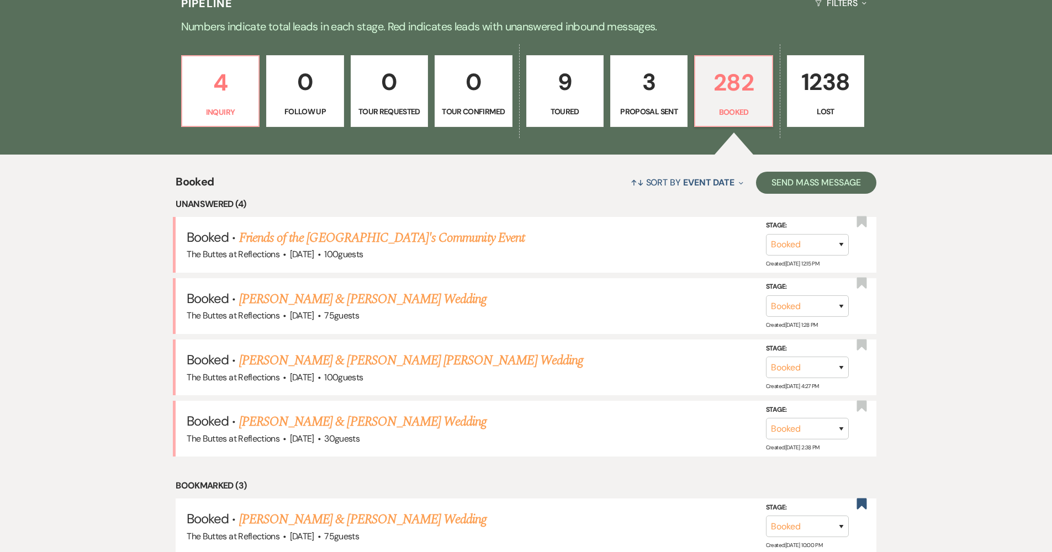
click at [291, 193] on div "↑↓ Sort By Event Date Expand Send Mass Message" at bounding box center [545, 182] width 662 height 29
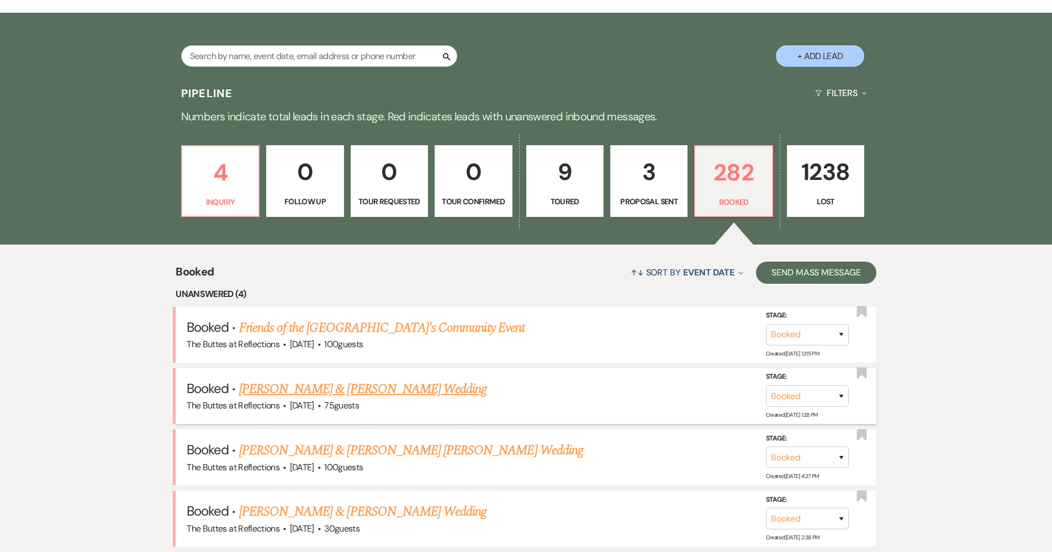
scroll to position [110, 0]
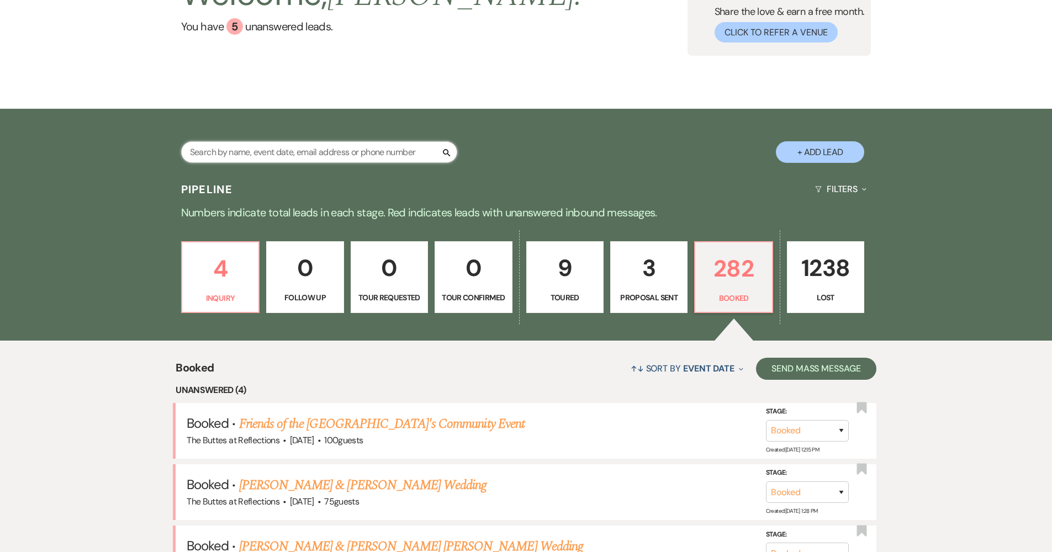
click at [371, 150] on input "text" at bounding box center [319, 152] width 276 height 22
type input "dveirin"
select select "8"
select select "5"
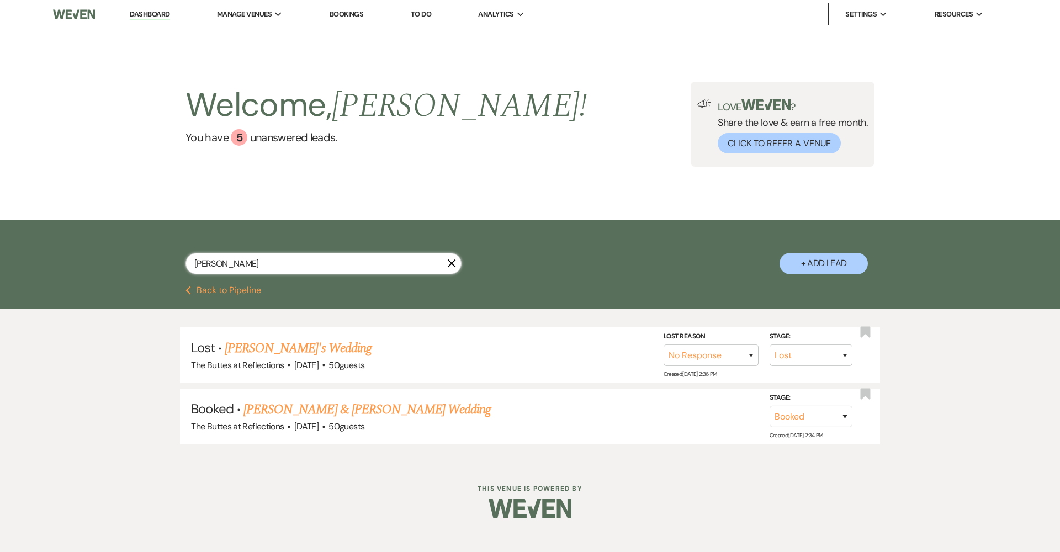
click at [258, 271] on input "dveirin" at bounding box center [324, 264] width 276 height 22
click at [256, 266] on input "dveirin" at bounding box center [324, 264] width 276 height 22
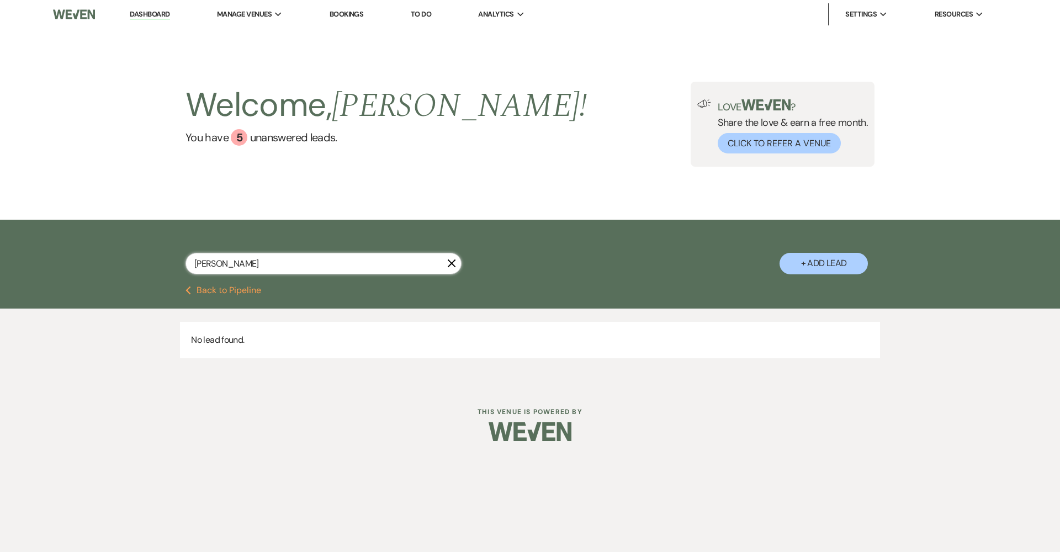
type input "norman"
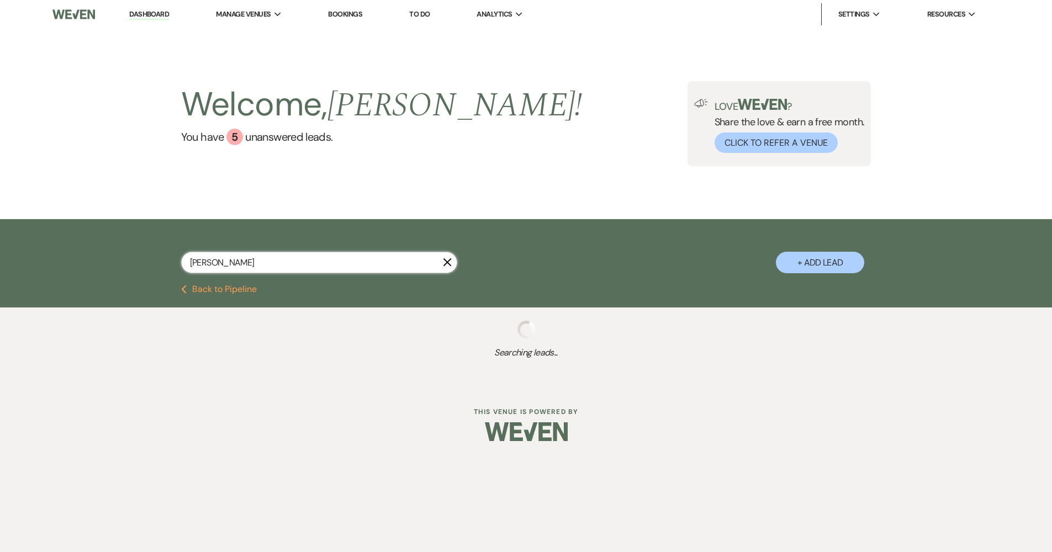
select select "8"
select select "4"
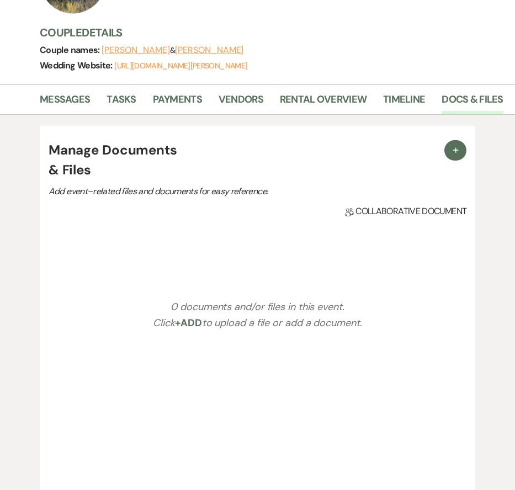
scroll to position [132, 0]
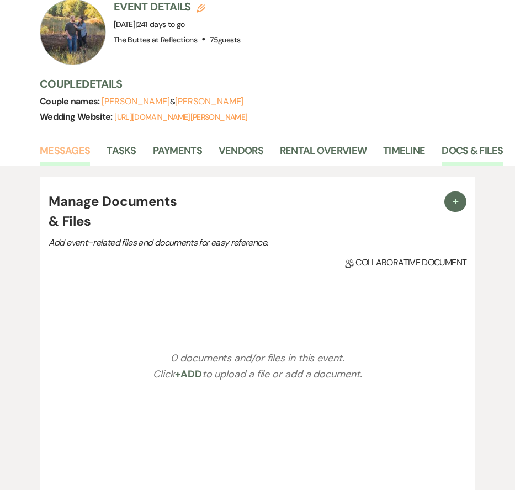
click at [74, 157] on link "Messages" at bounding box center [65, 154] width 50 height 23
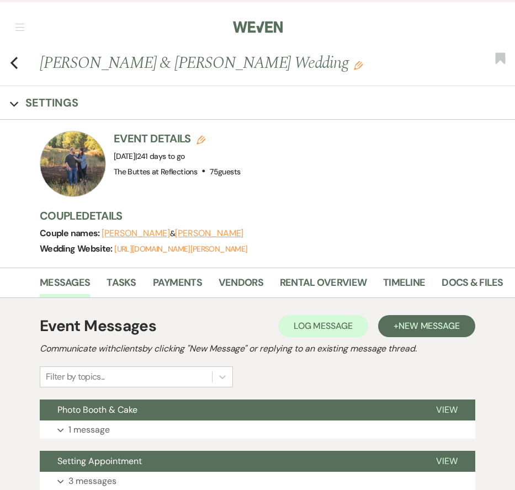
click at [24, 27] on span "button" at bounding box center [19, 27] width 9 height 1
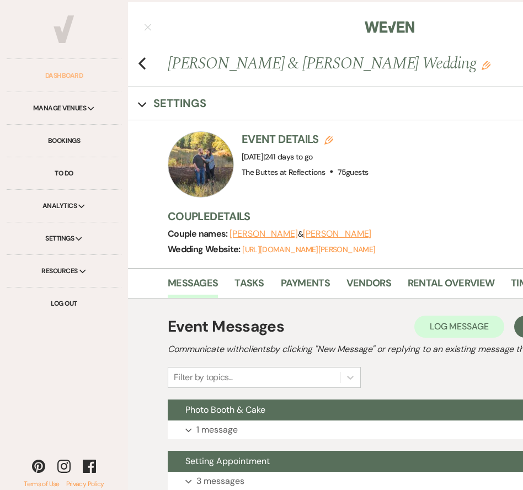
click at [64, 82] on link "Dashboard" at bounding box center [64, 76] width 115 height 33
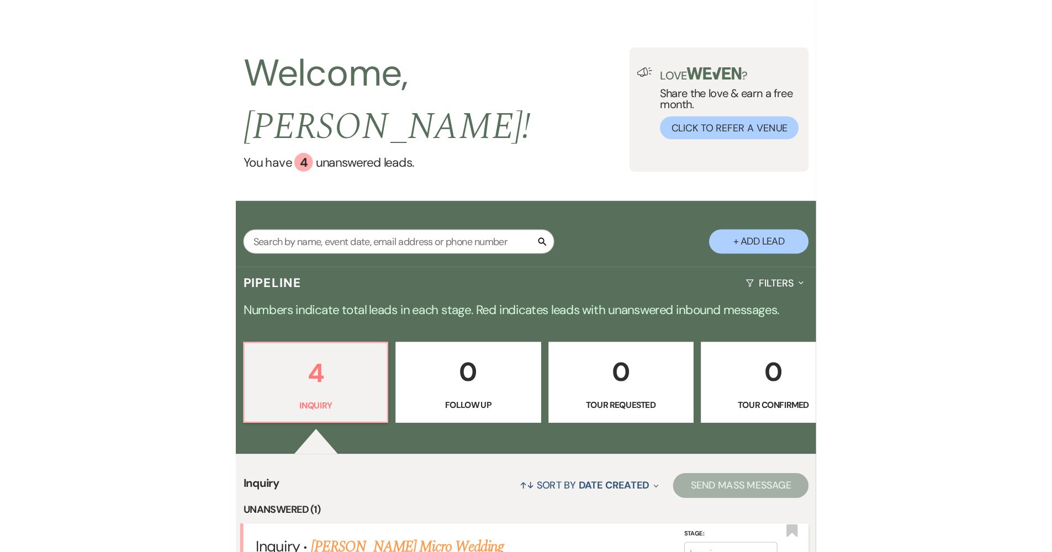
scroll to position [91, 0]
